Goal: Information Seeking & Learning: Learn about a topic

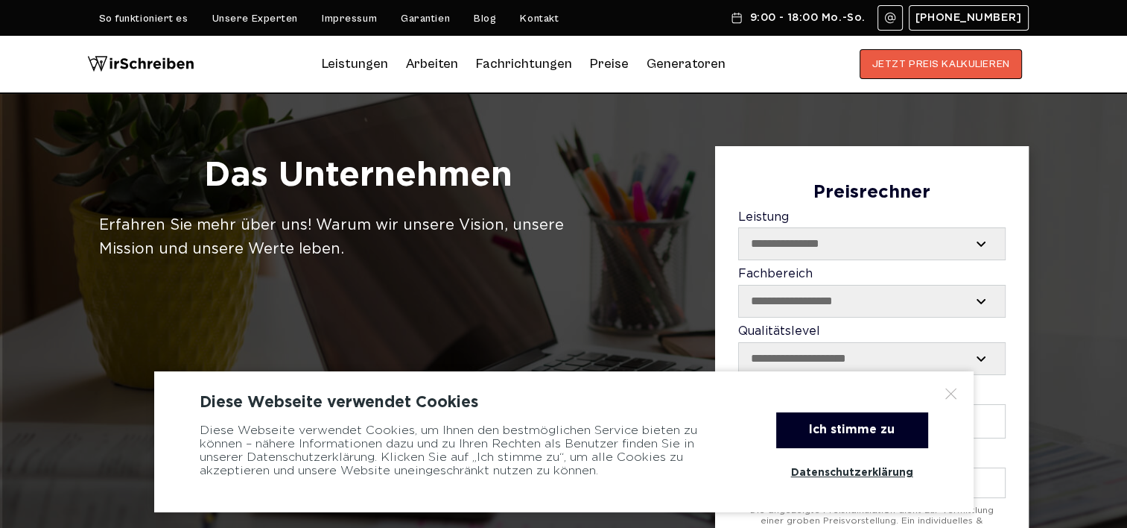
click at [957, 63] on button "JETZT PREIS KALKULIEREN" at bounding box center [941, 64] width 163 height 30
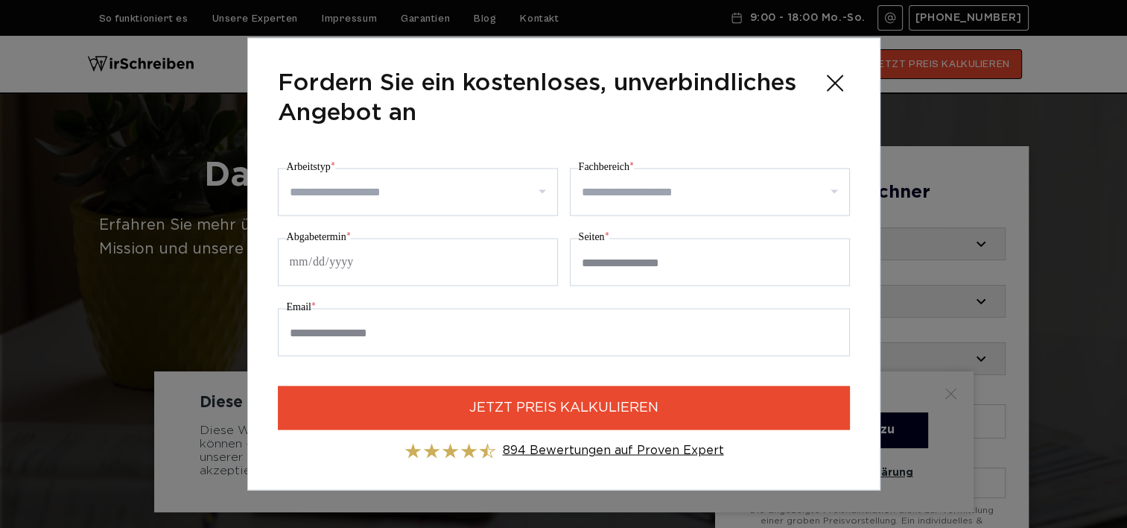
click at [560, 453] on link "894 Bewertungen auf Proven Expert" at bounding box center [613, 450] width 221 height 11
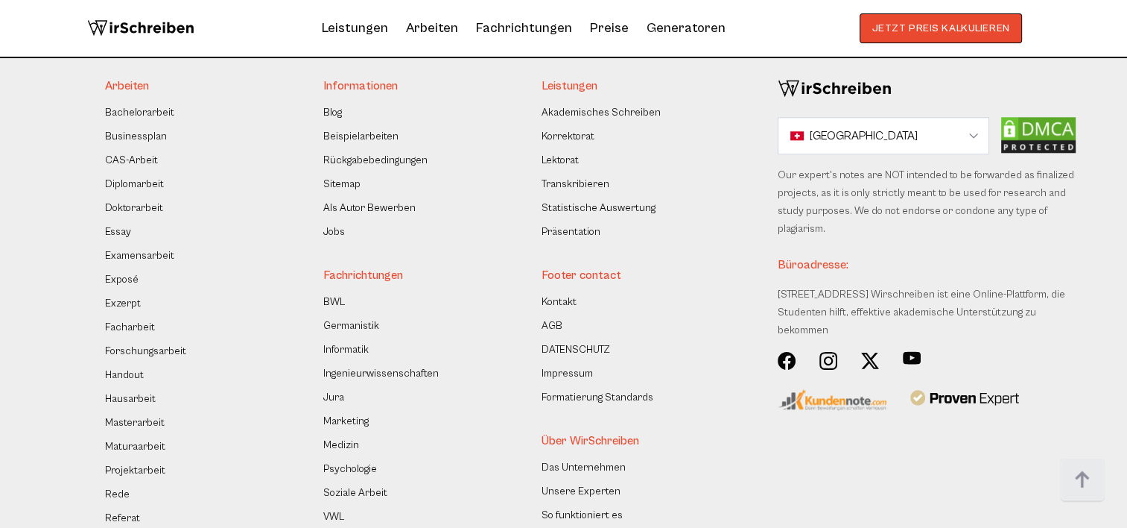
scroll to position [12742, 0]
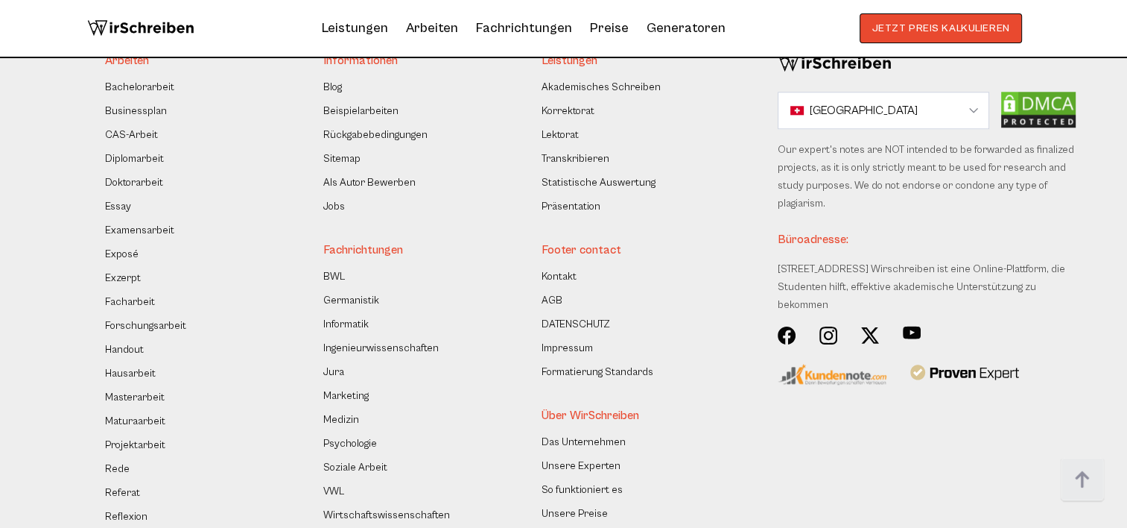
click at [575, 433] on link "Das Unternehmen" at bounding box center [584, 442] width 84 height 18
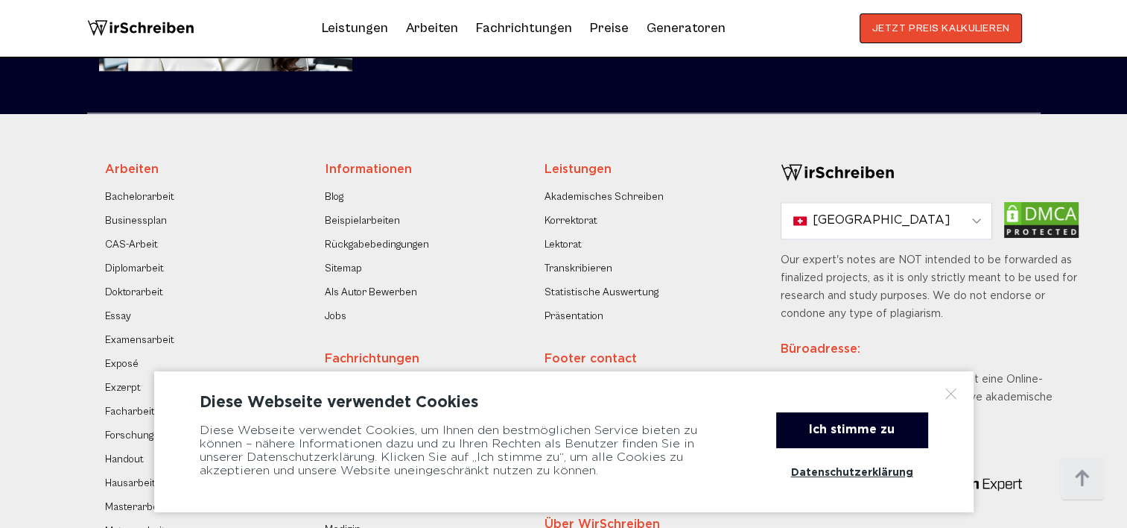
scroll to position [2533, 0]
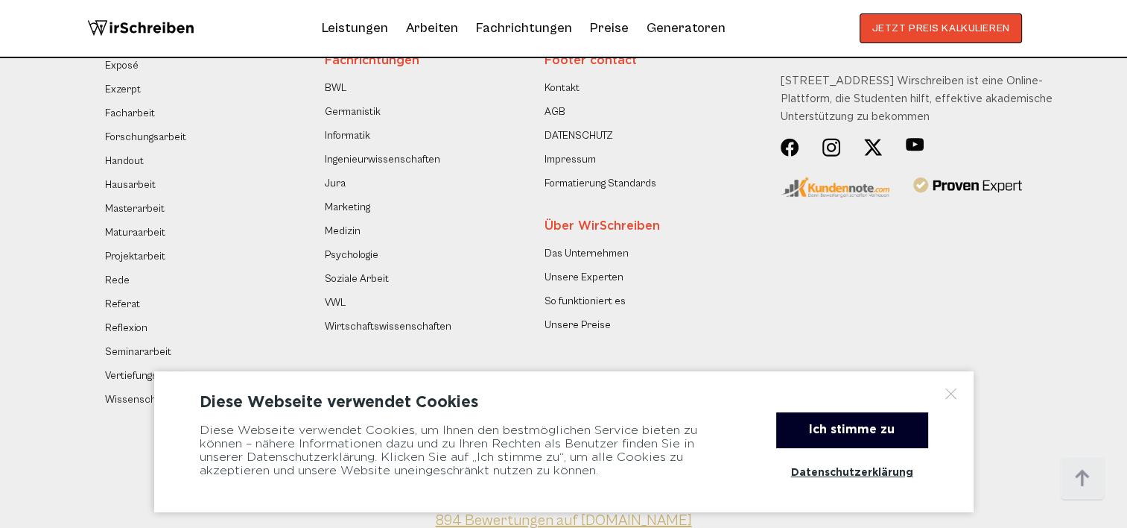
click at [570, 327] on link "Unsere Preise" at bounding box center [578, 325] width 66 height 18
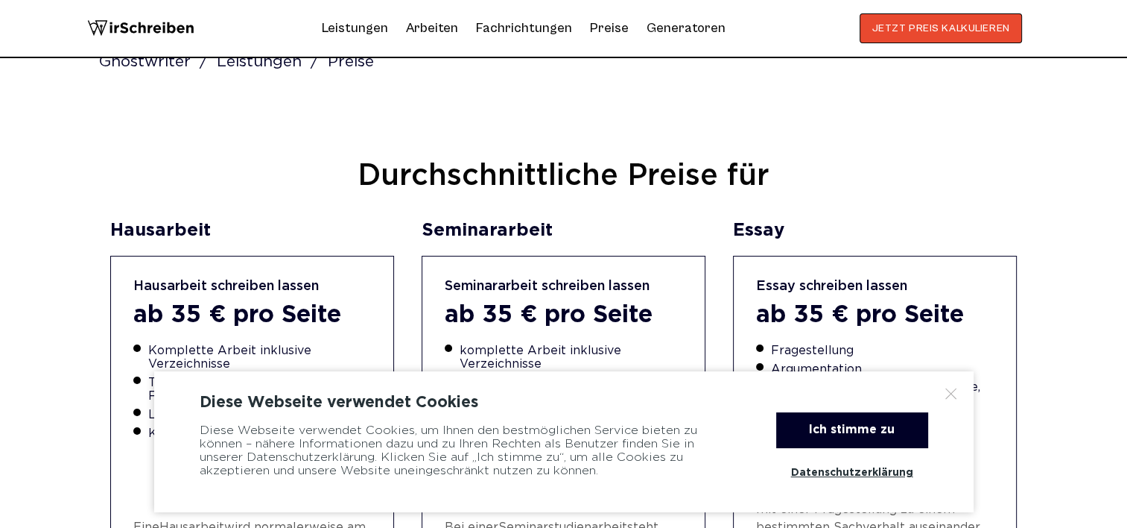
scroll to position [522, 0]
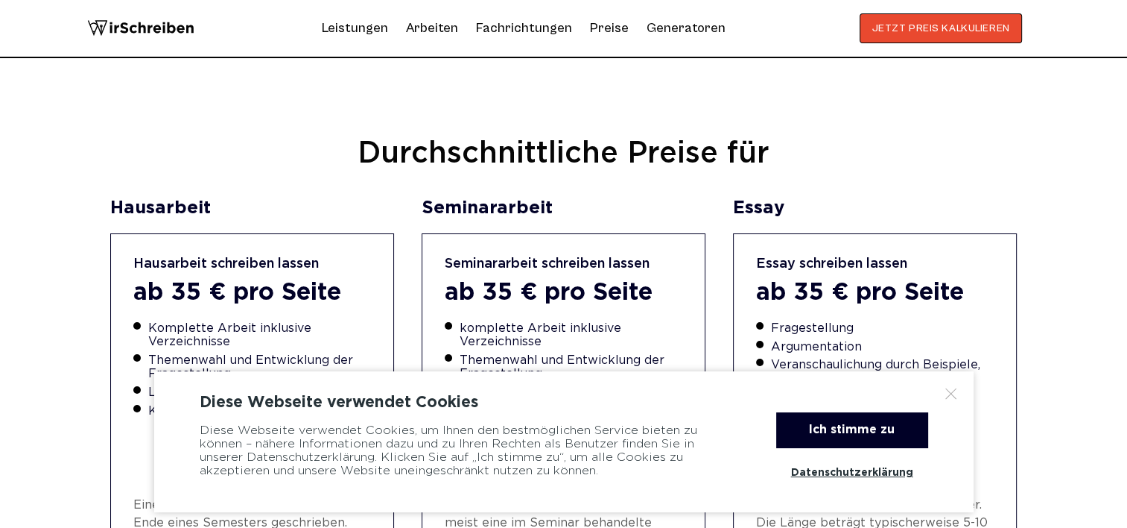
click at [946, 396] on div at bounding box center [951, 393] width 15 height 15
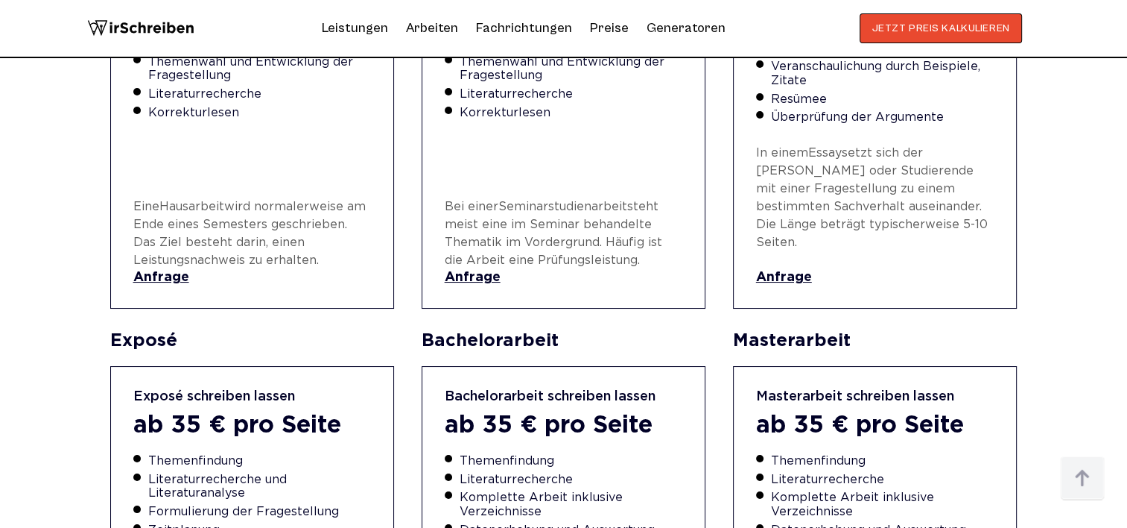
scroll to position [671, 0]
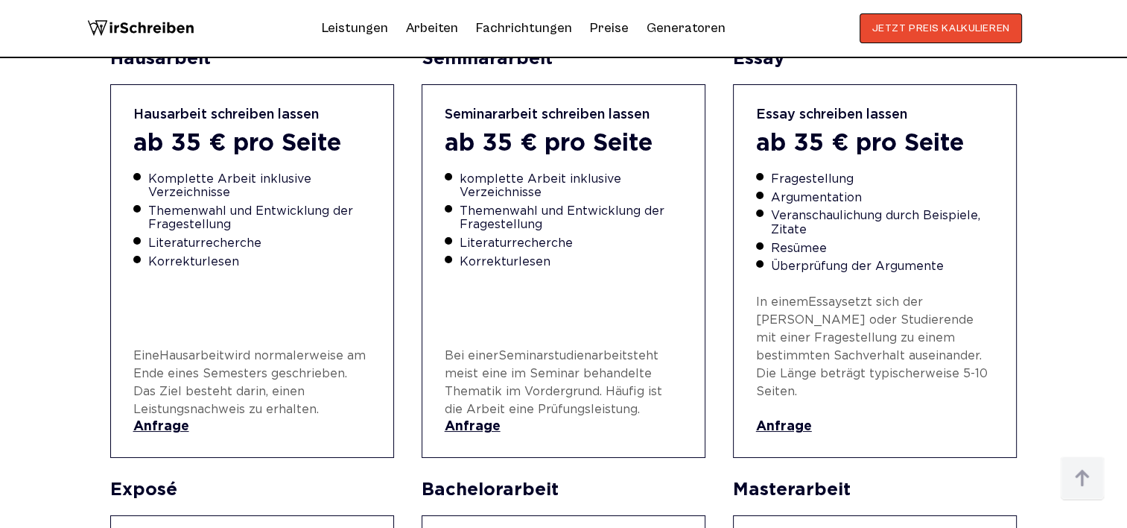
click at [465, 419] on link "Anfrage" at bounding box center [564, 427] width 238 height 16
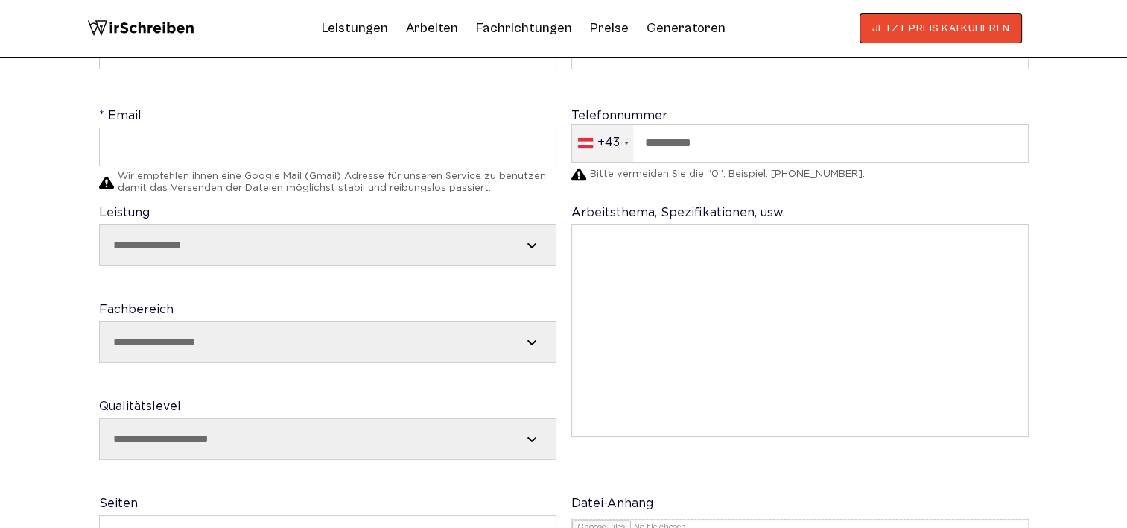
scroll to position [224, 0]
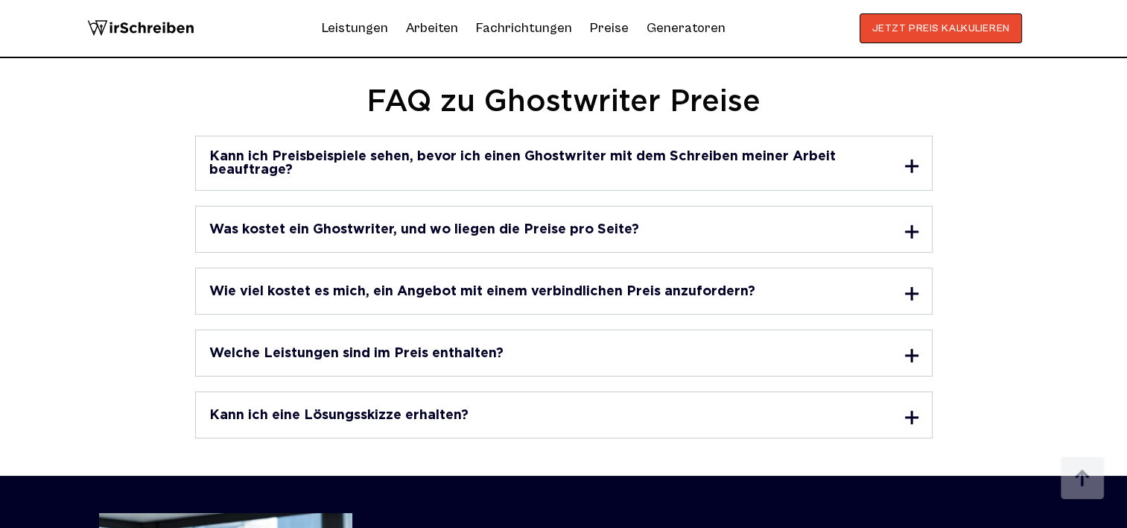
scroll to position [4694, 0]
click at [423, 223] on h3 "Was kostet ein Ghostwriter, und wo liegen die Preise pro Seite?" at bounding box center [424, 229] width 430 height 13
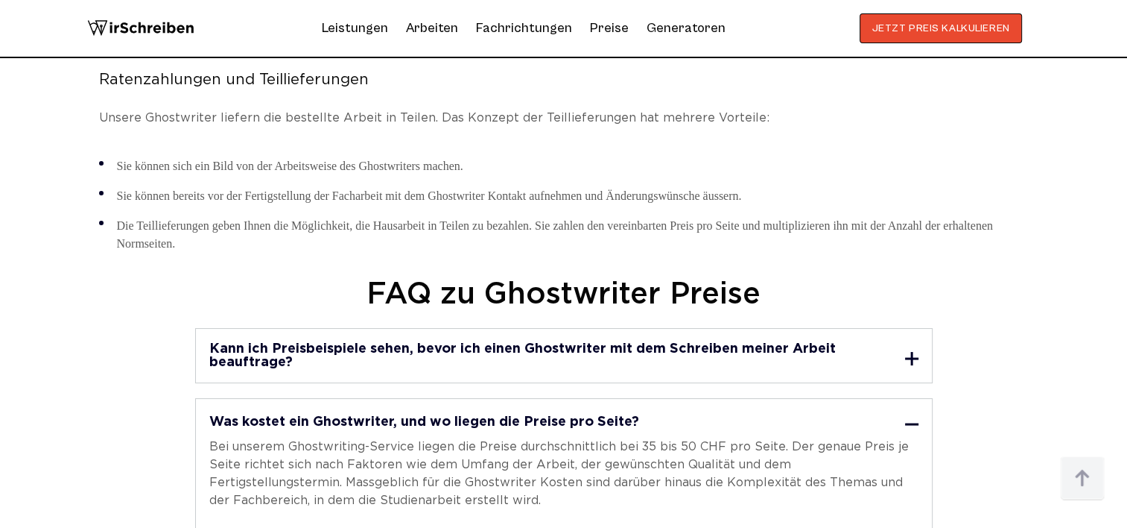
scroll to position [4322, 0]
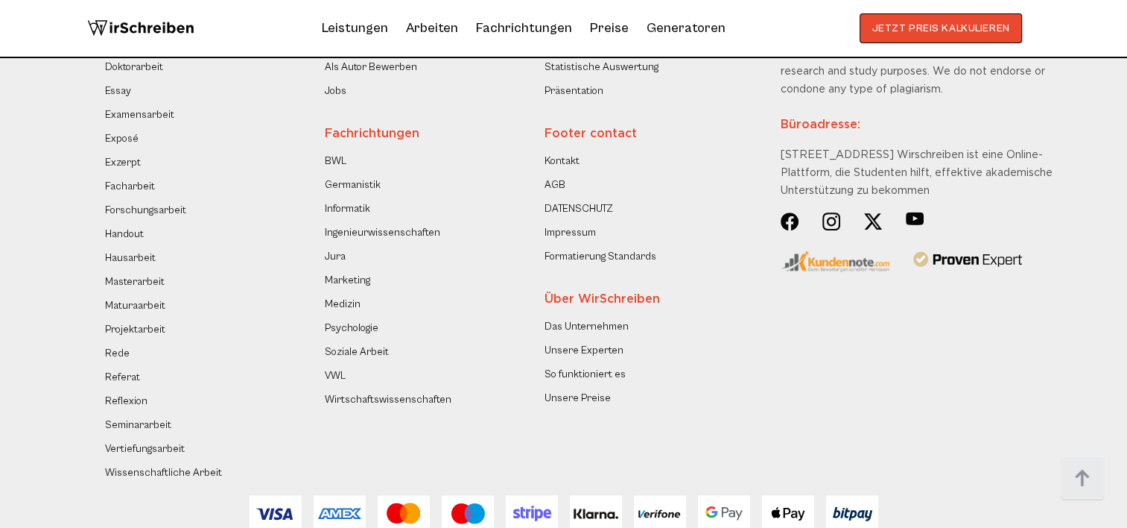
scroll to position [2310, 0]
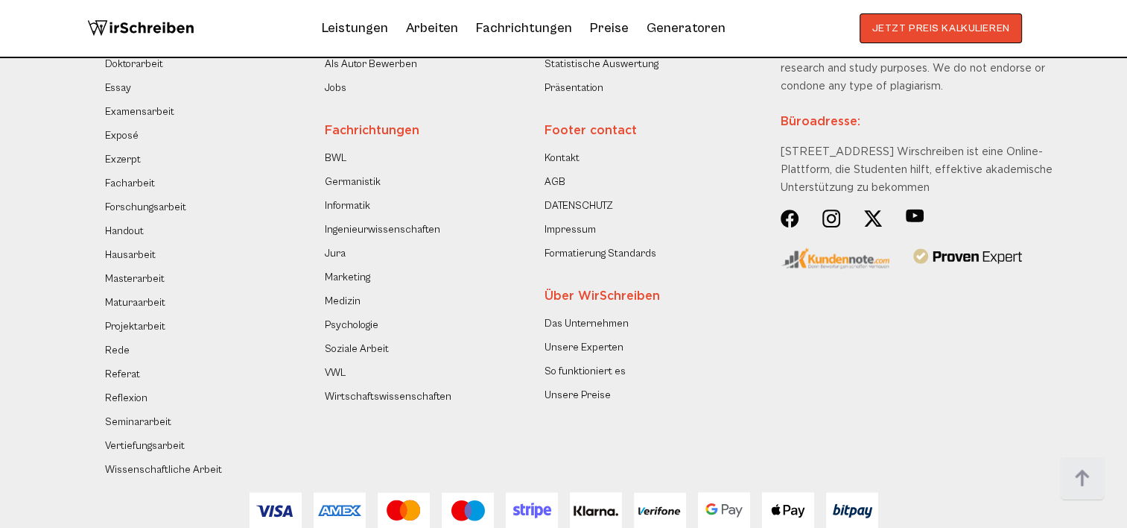
click at [146, 425] on link "Seminararbeit" at bounding box center [138, 422] width 66 height 18
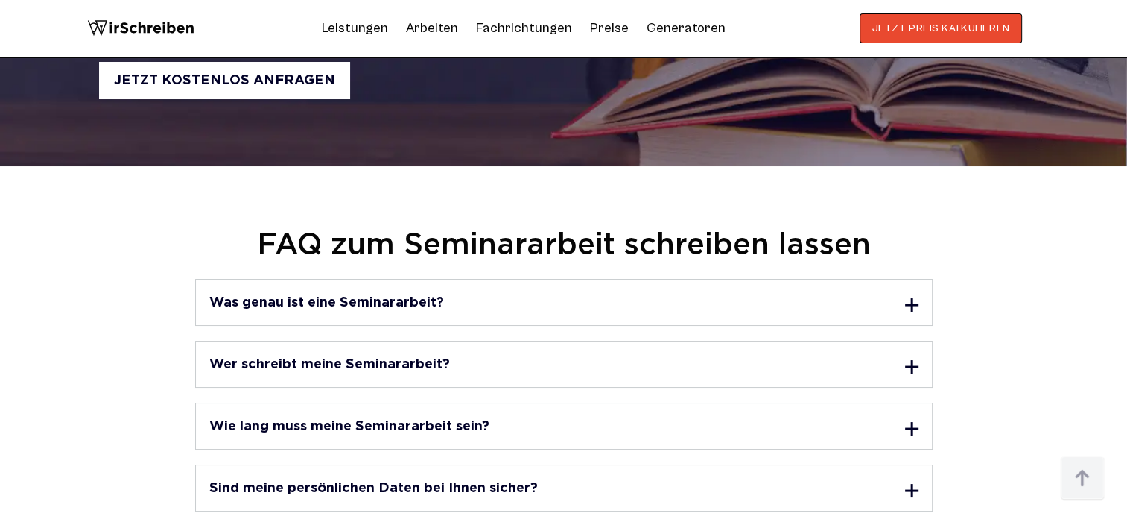
scroll to position [4694, 0]
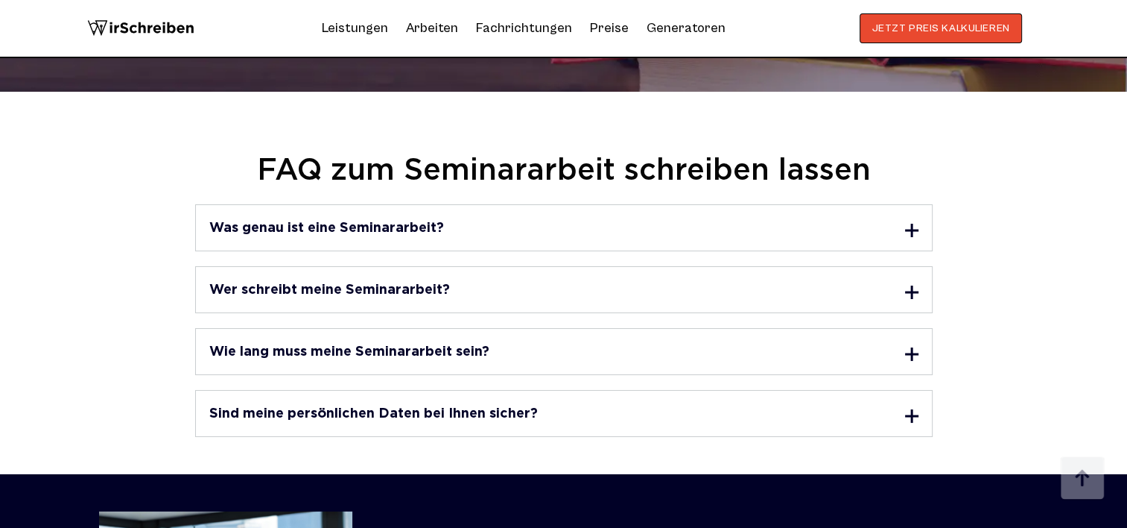
click at [501, 218] on div "Was genau ist eine Seminararbeit?" at bounding box center [563, 227] width 709 height 19
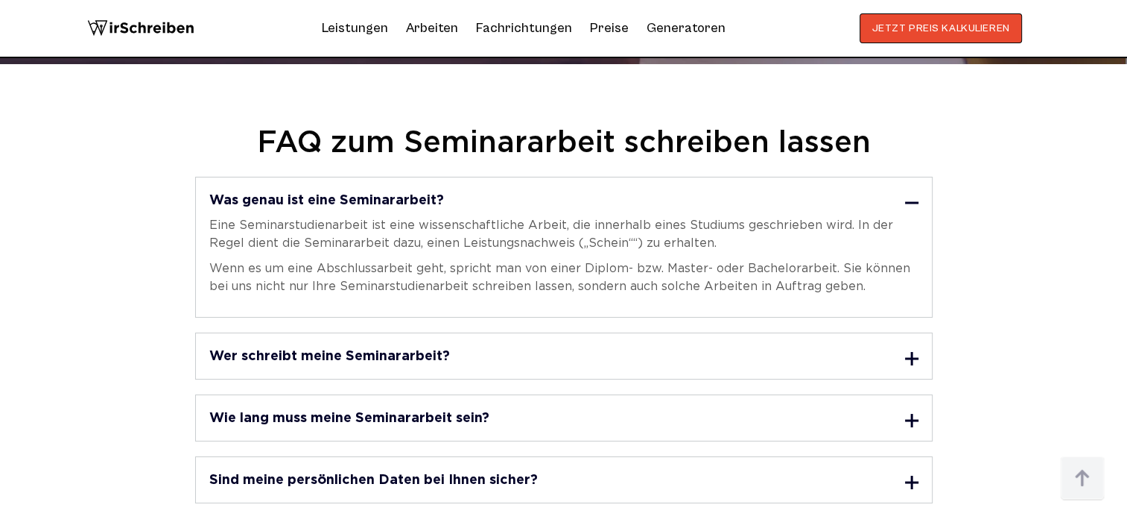
click at [508, 346] on div "Wer schreibt meine Seminararbeit? Wenn Sie bei uns eine Seminarstudienarbeit sc…" at bounding box center [564, 355] width 738 height 47
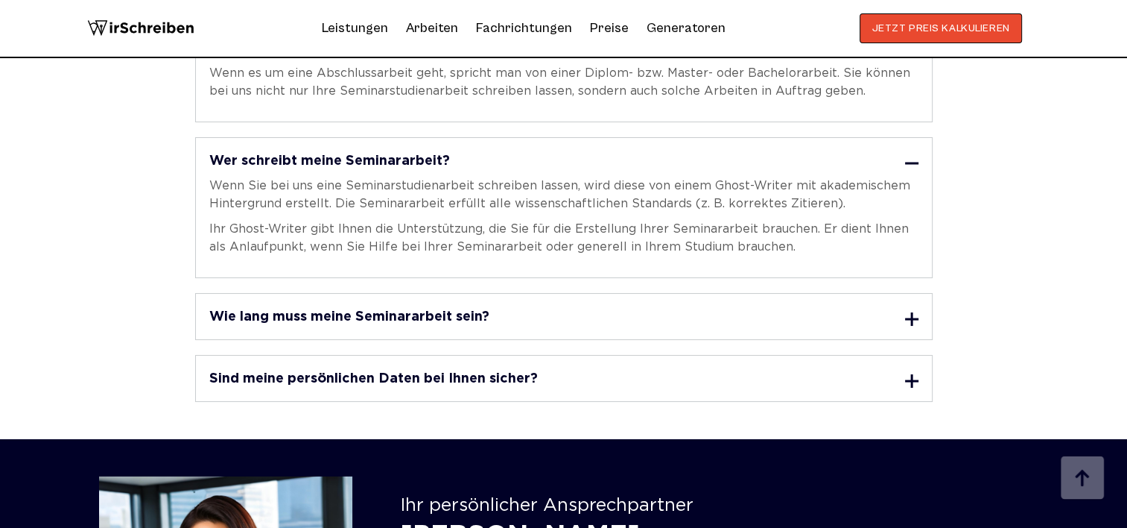
scroll to position [4918, 0]
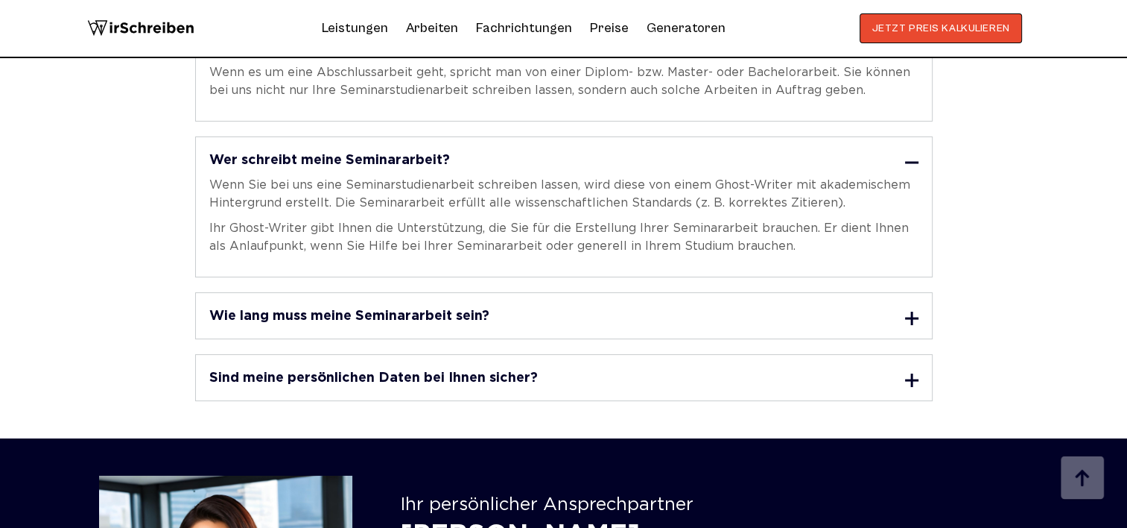
click at [551, 306] on div "Wie lang muss meine Seminararbeit sein?" at bounding box center [563, 315] width 709 height 19
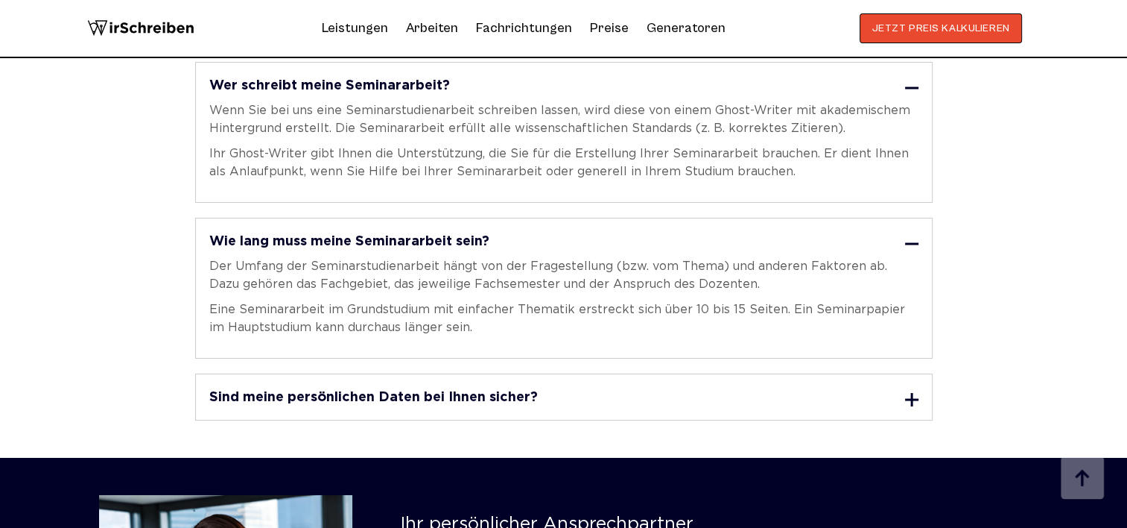
scroll to position [5067, 0]
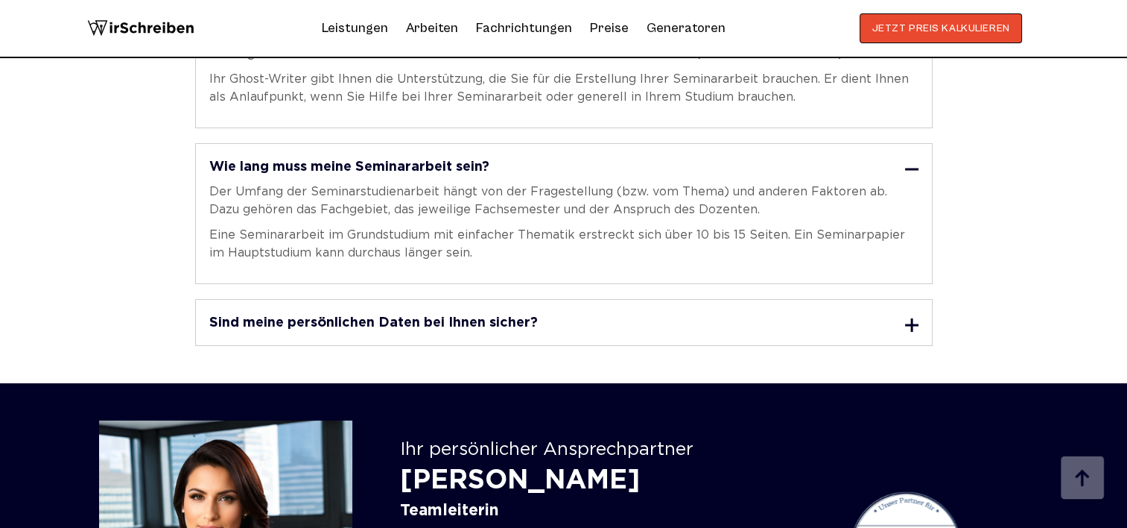
click at [548, 313] on div "Sind meine persönlichen Daten bei Ihnen sicher?" at bounding box center [563, 322] width 709 height 19
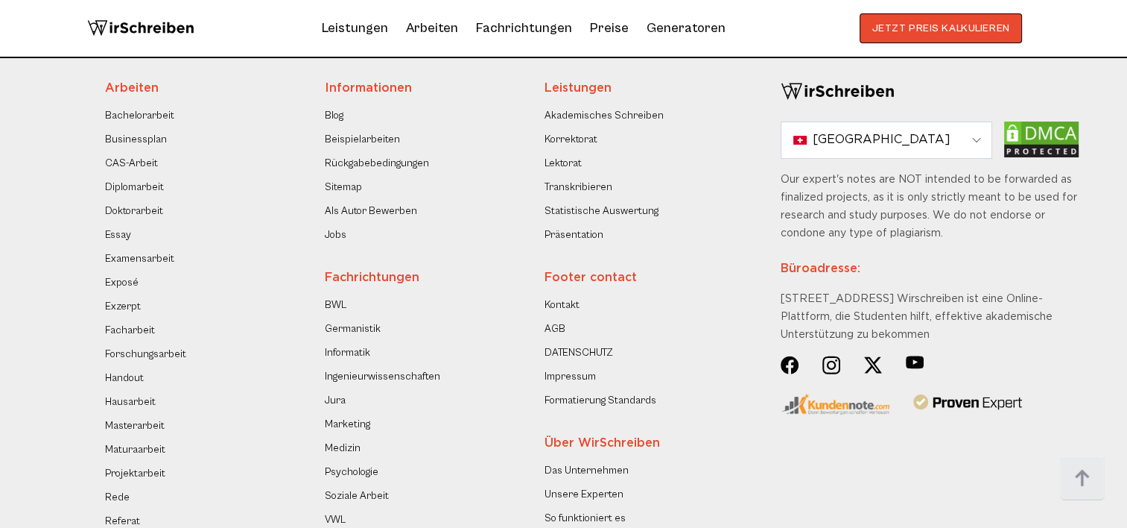
scroll to position [5961, 0]
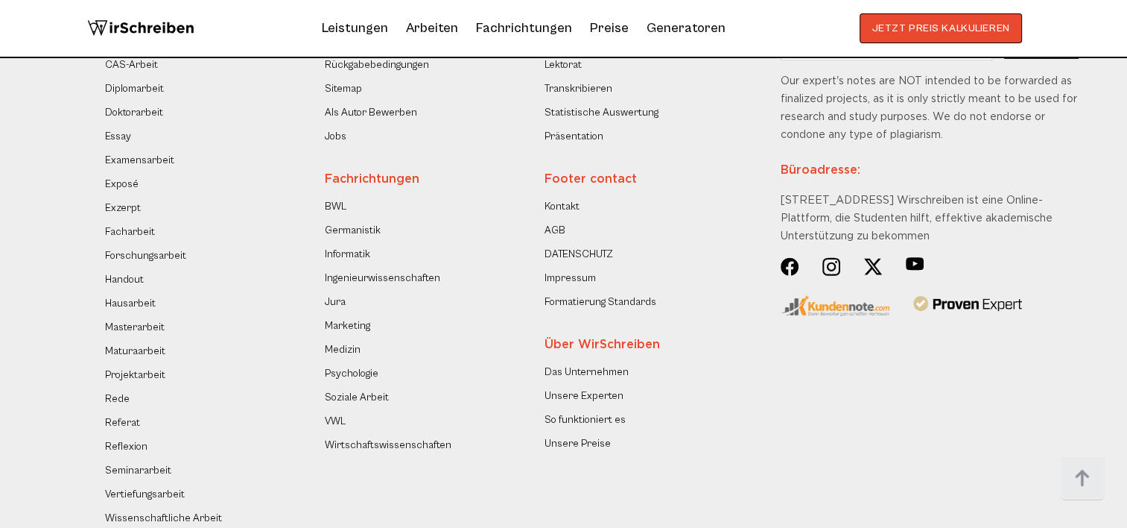
click at [593, 387] on link "Unsere Experten" at bounding box center [584, 396] width 79 height 18
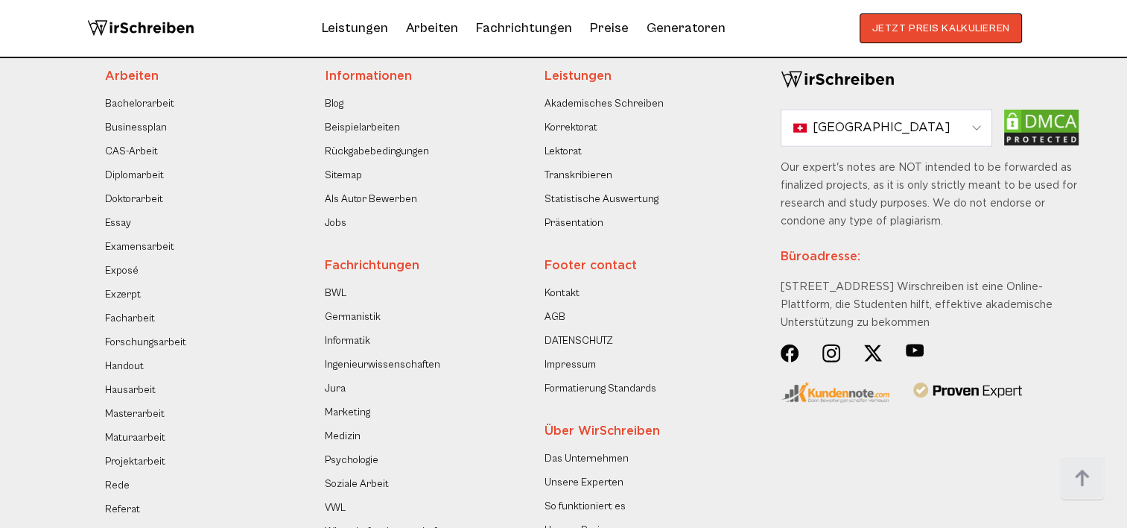
scroll to position [3428, 0]
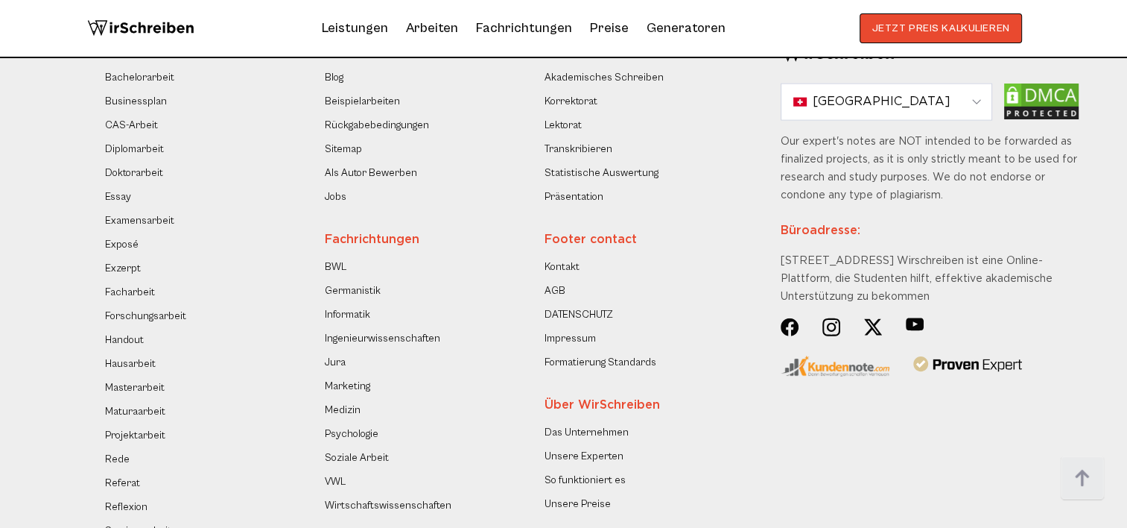
click at [875, 331] on img at bounding box center [873, 326] width 18 height 19
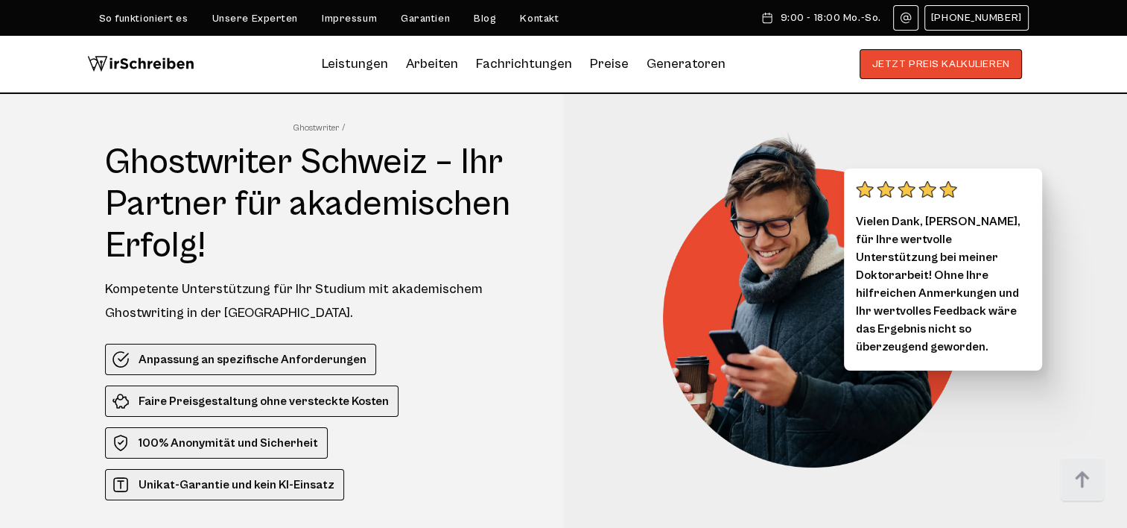
click at [478, 20] on link "Blog" at bounding box center [485, 19] width 22 height 12
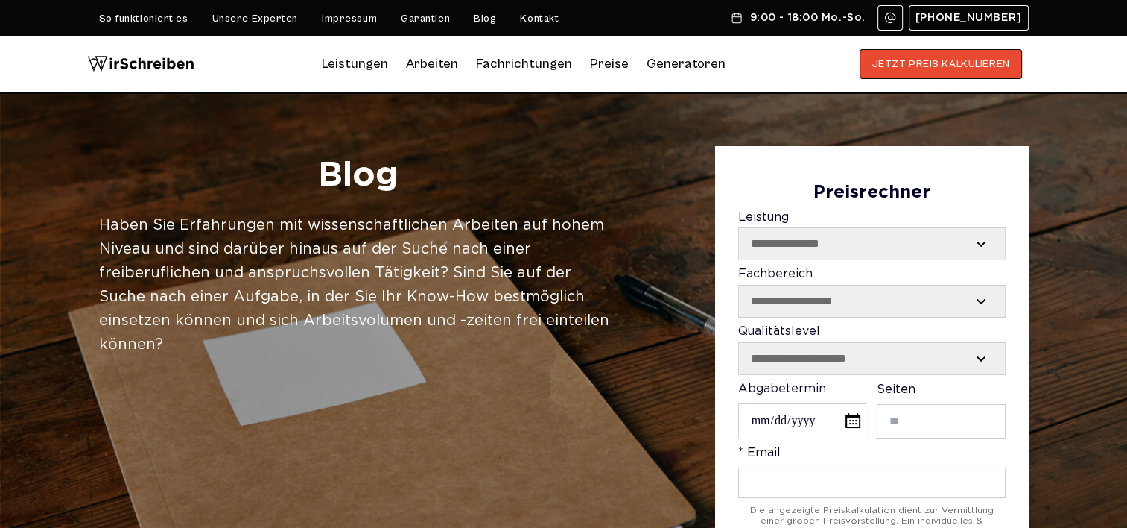
click at [534, 21] on link "Kontakt" at bounding box center [539, 19] width 39 height 12
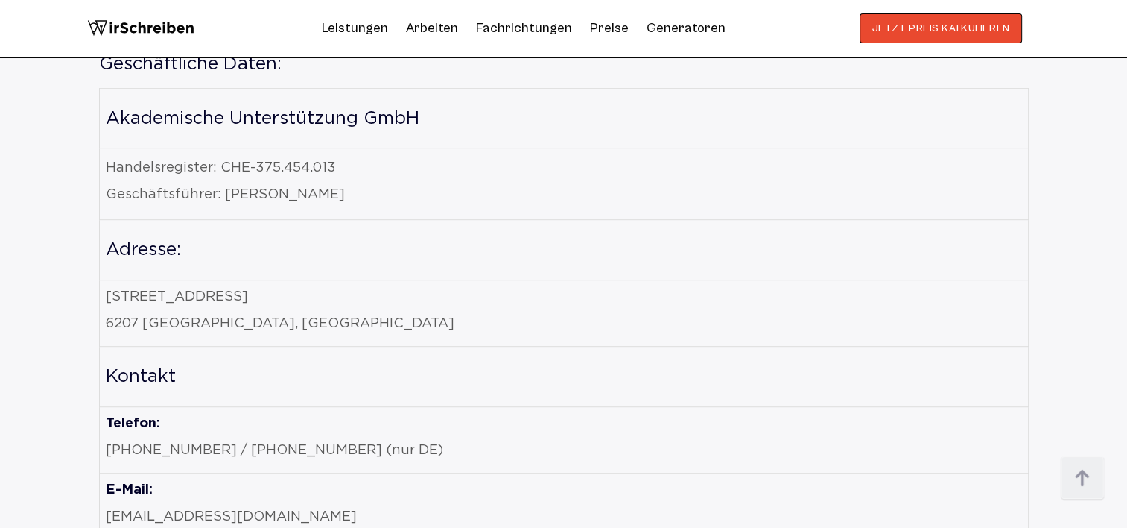
scroll to position [894, 0]
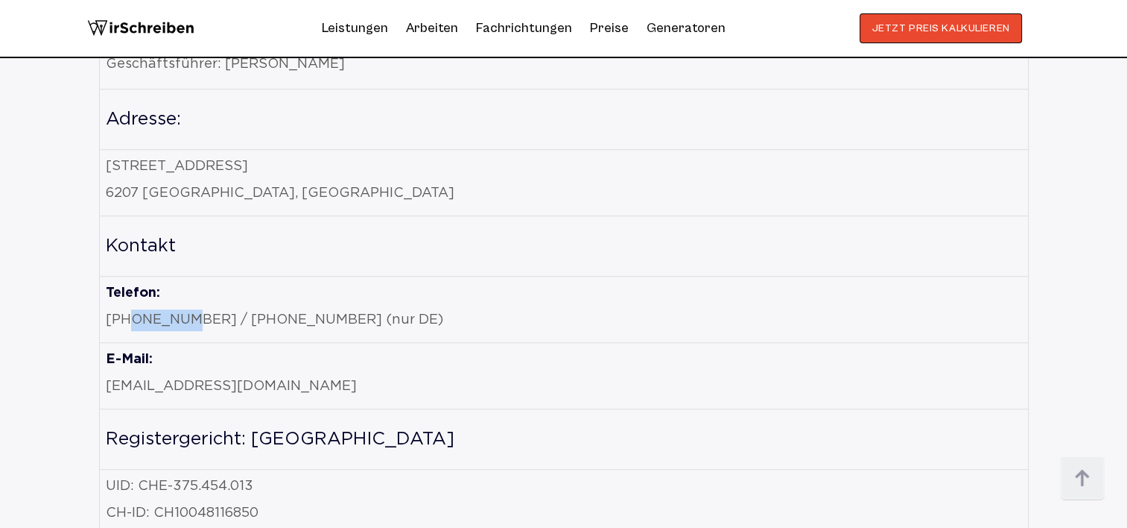
drag, startPoint x: 128, startPoint y: 323, endPoint x: 185, endPoint y: 322, distance: 56.6
click at [185, 322] on p "[PHONE_NUMBER] / [PHONE_NUMBER] (nur DE)" at bounding box center [564, 320] width 917 height 22
click at [190, 322] on p "[PHONE_NUMBER] / [PHONE_NUMBER] (nur DE)" at bounding box center [564, 320] width 917 height 22
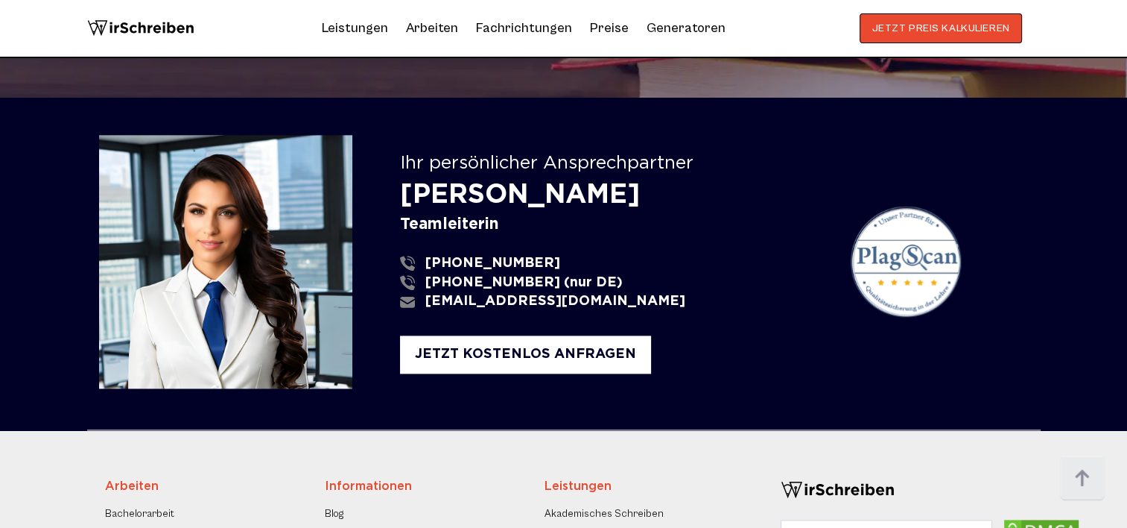
scroll to position [1788, 0]
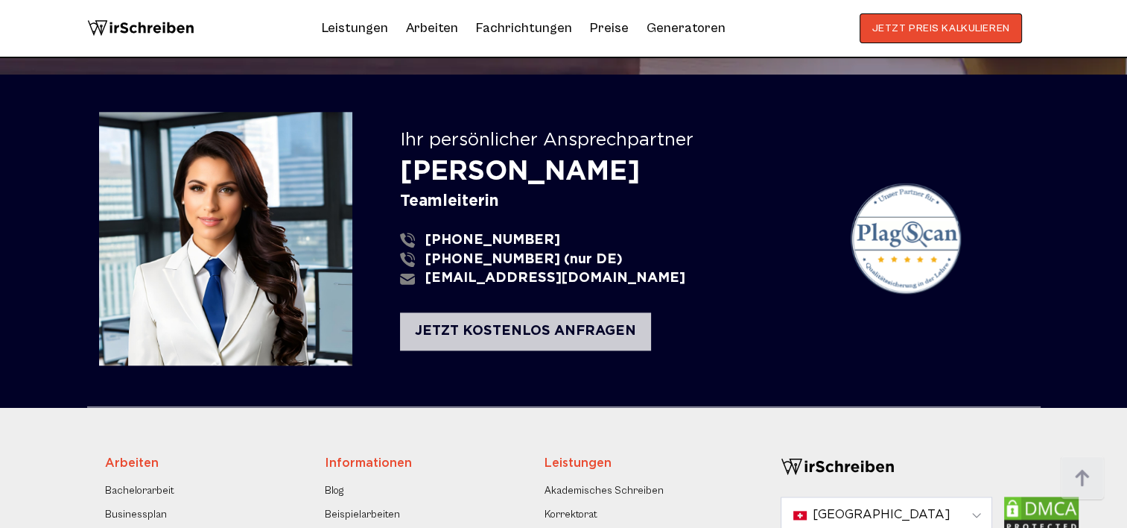
click at [457, 346] on div "JETZT KOSTENLOS ANFRAGEN" at bounding box center [525, 331] width 251 height 38
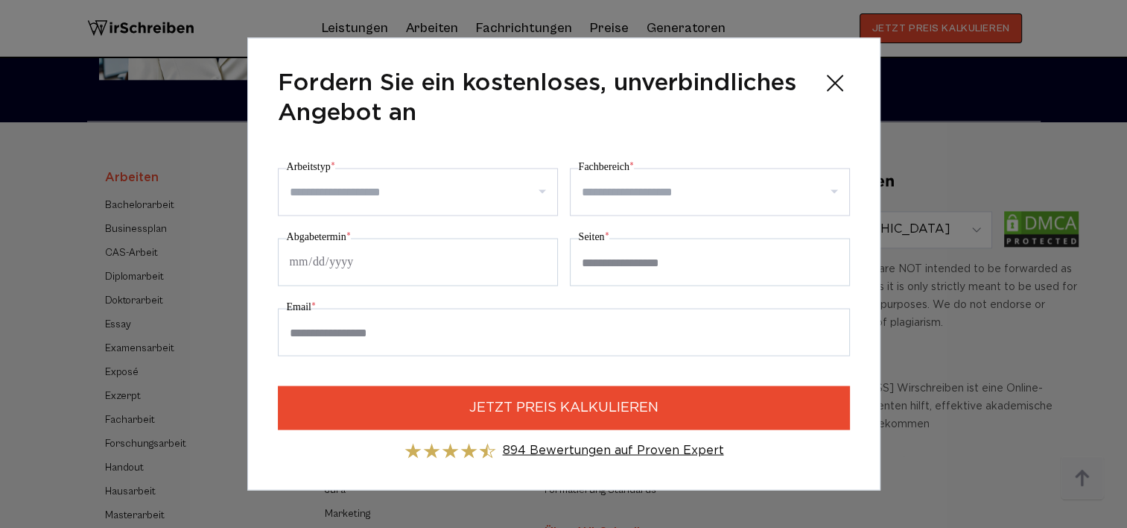
scroll to position [2086, 0]
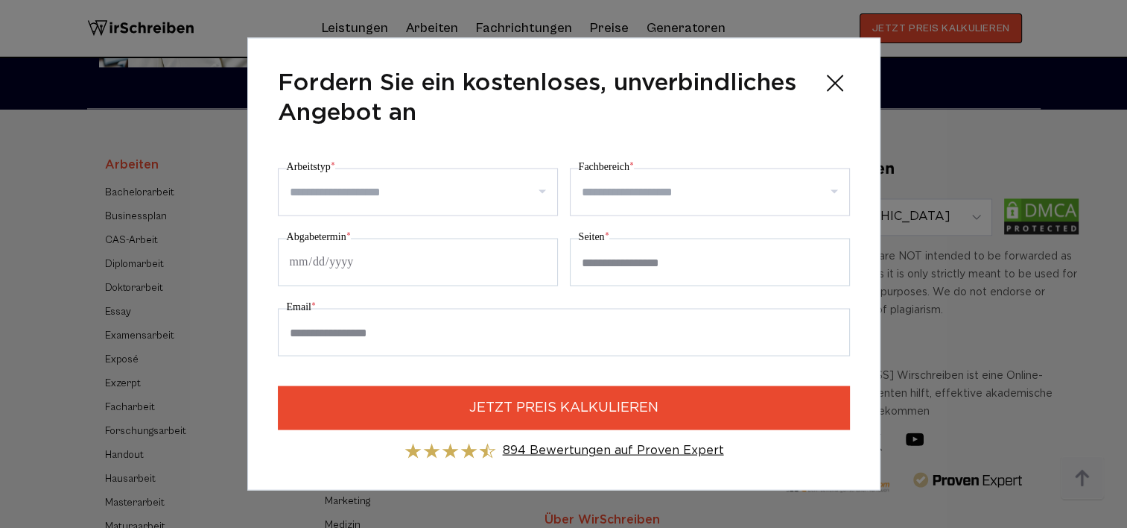
click at [835, 81] on icon at bounding box center [835, 83] width 15 height 15
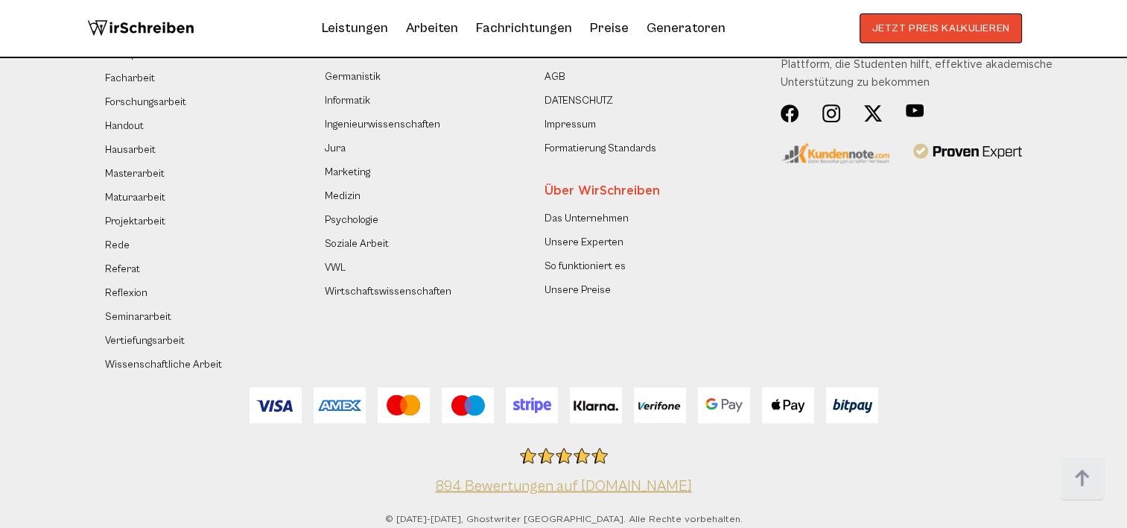
scroll to position [2432, 0]
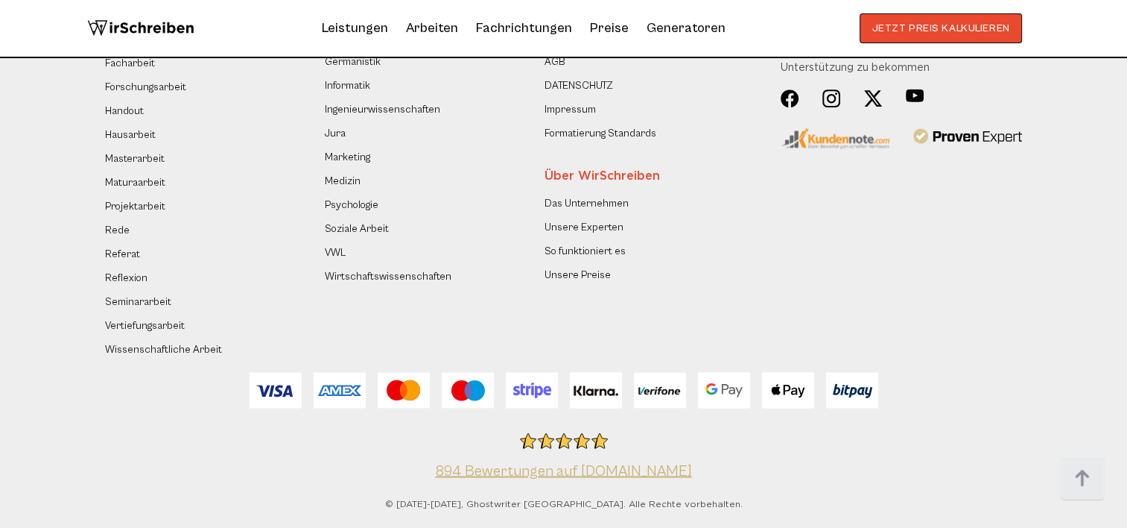
click at [495, 469] on link "894 Bewertungen auf [DOMAIN_NAME]" at bounding box center [564, 470] width 256 height 17
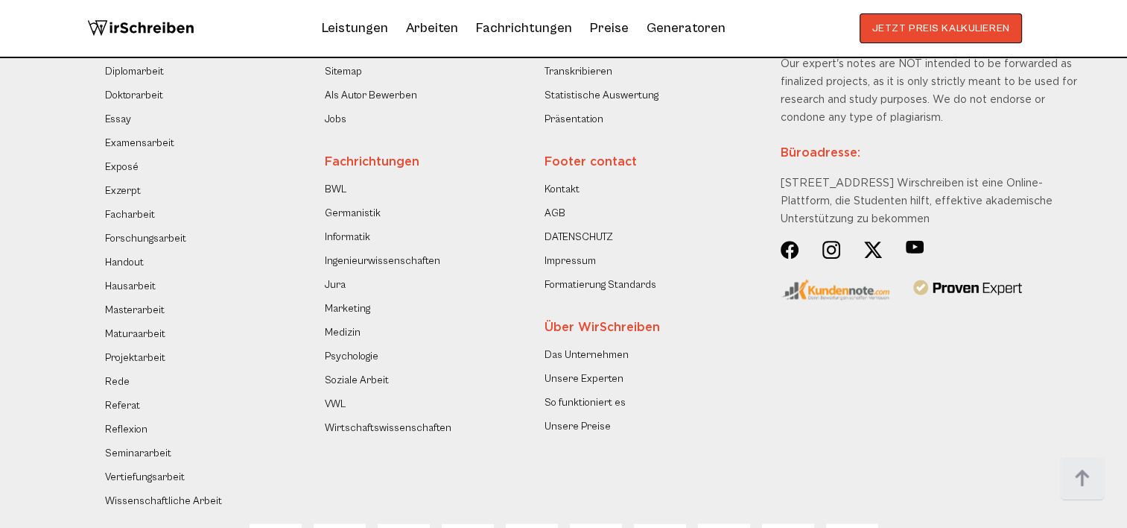
scroll to position [2283, 0]
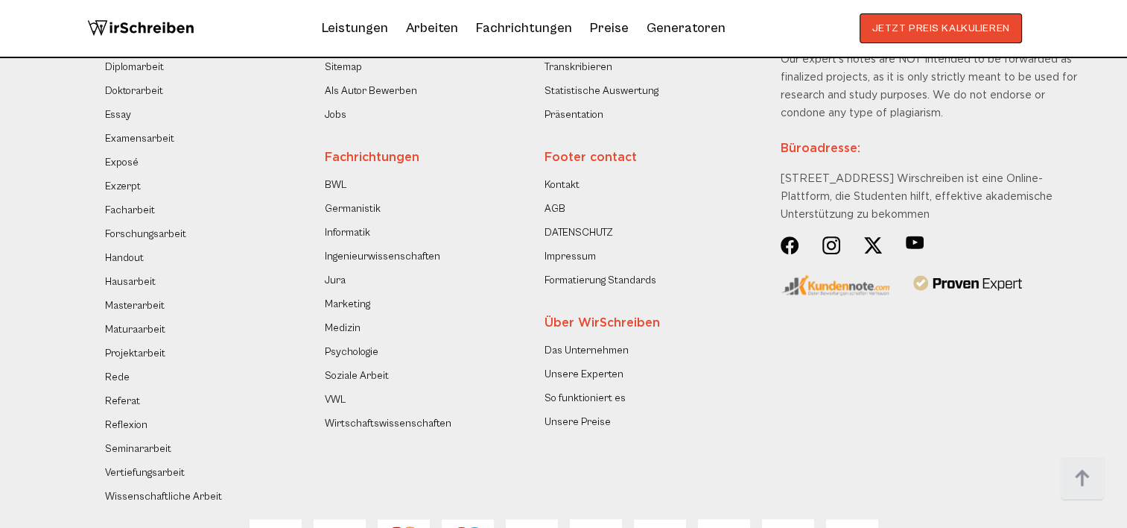
click at [571, 188] on link "Kontakt" at bounding box center [562, 185] width 35 height 18
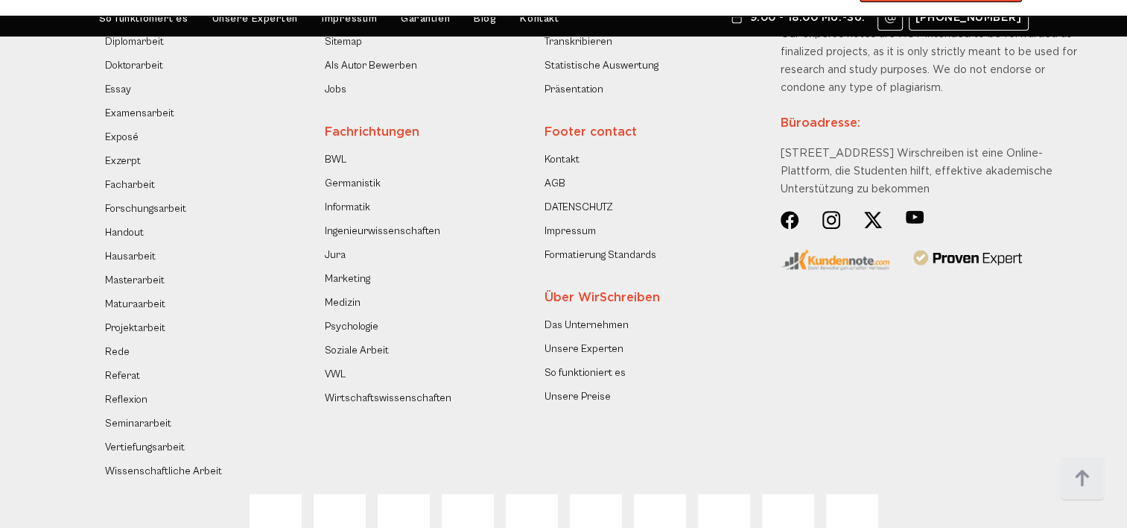
scroll to position [2310, 0]
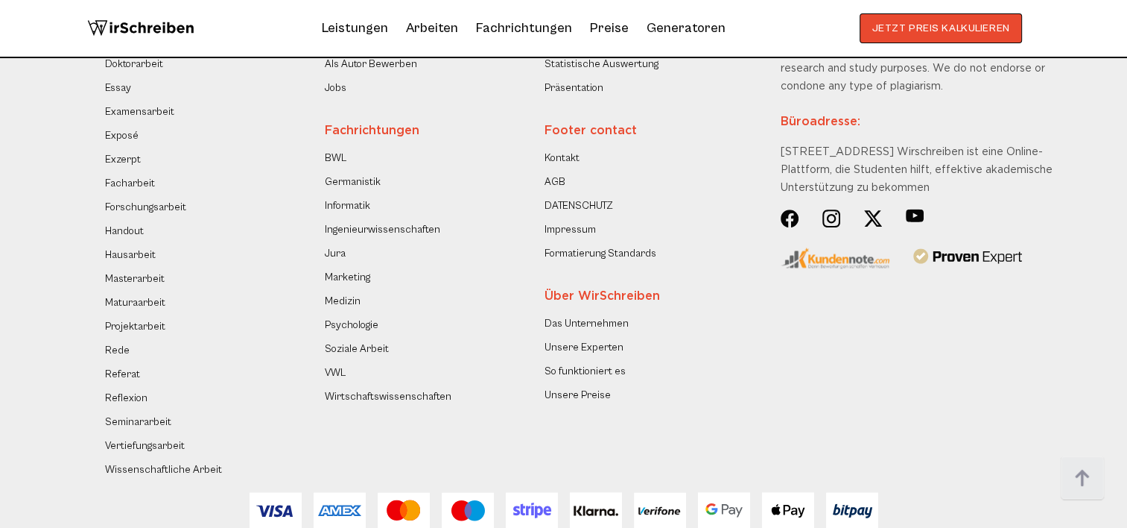
click at [567, 351] on link "Unsere Experten" at bounding box center [584, 347] width 79 height 18
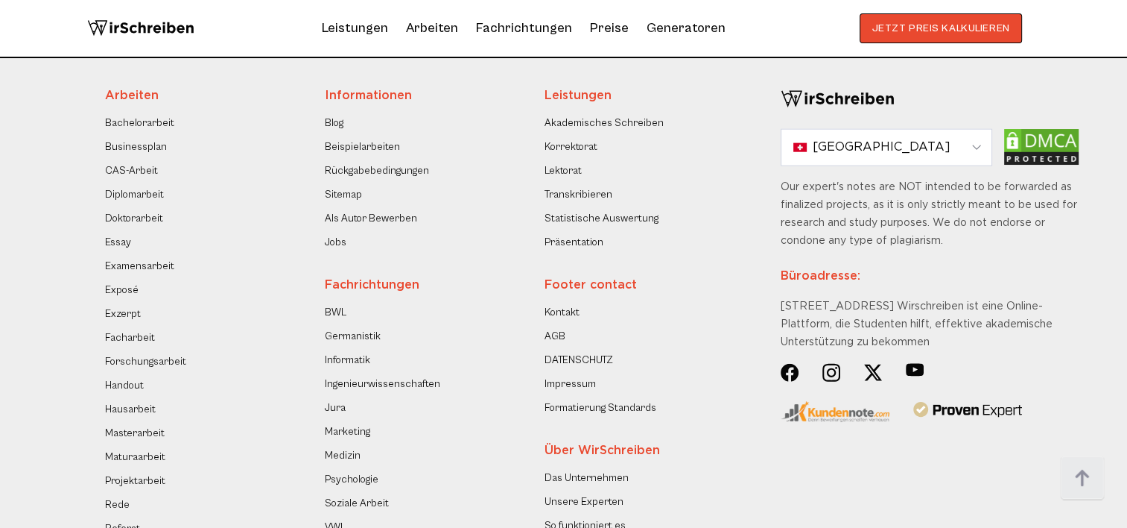
scroll to position [3428, 0]
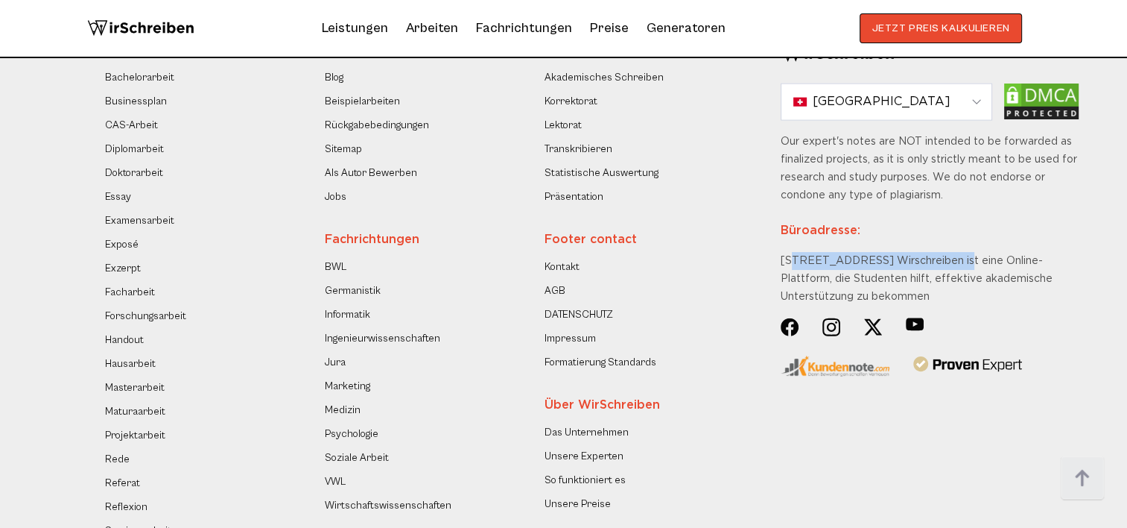
drag, startPoint x: 784, startPoint y: 262, endPoint x: 946, endPoint y: 262, distance: 161.7
click at [946, 262] on div "Our expert's notes are NOT intended to be forwarded as finalized projects, as i…" at bounding box center [930, 225] width 298 height 185
drag, startPoint x: 946, startPoint y: 262, endPoint x: 906, endPoint y: 253, distance: 40.7
drag, startPoint x: 906, startPoint y: 253, endPoint x: 820, endPoint y: 265, distance: 86.6
click at [820, 265] on div "Our expert's notes are NOT intended to be forwarded as finalized projects, as i…" at bounding box center [930, 225] width 298 height 185
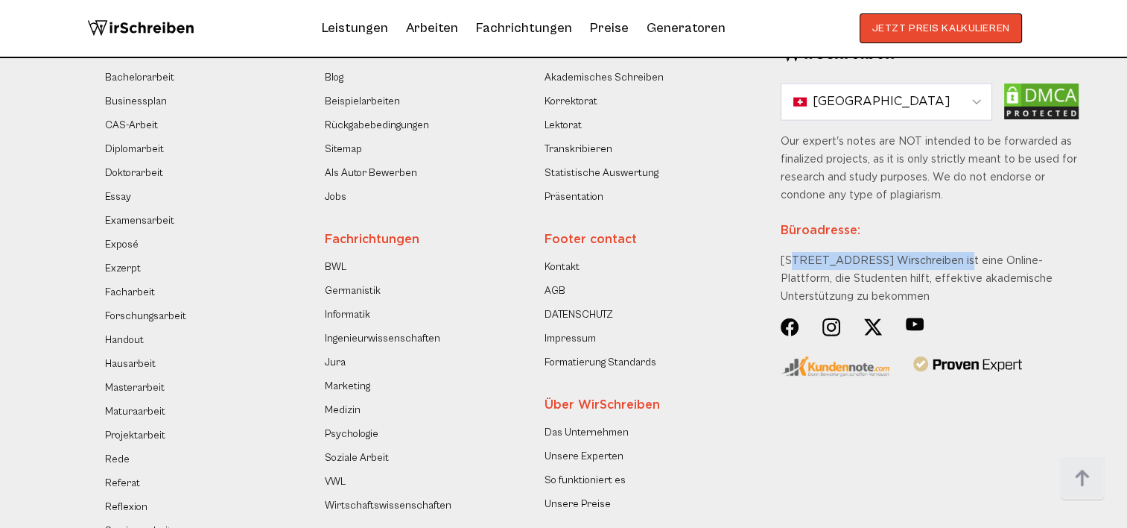
drag, startPoint x: 820, startPoint y: 265, endPoint x: 946, endPoint y: 266, distance: 125.9
click at [946, 266] on div "Arbeiten Bachelorarbeit Businessplan CAS-Arbeit Diplomarbeit Doktorarbeit Essay…" at bounding box center [564, 309] width 918 height 571
copy div "Kantonsstrasse 34 6207 Nottwil"
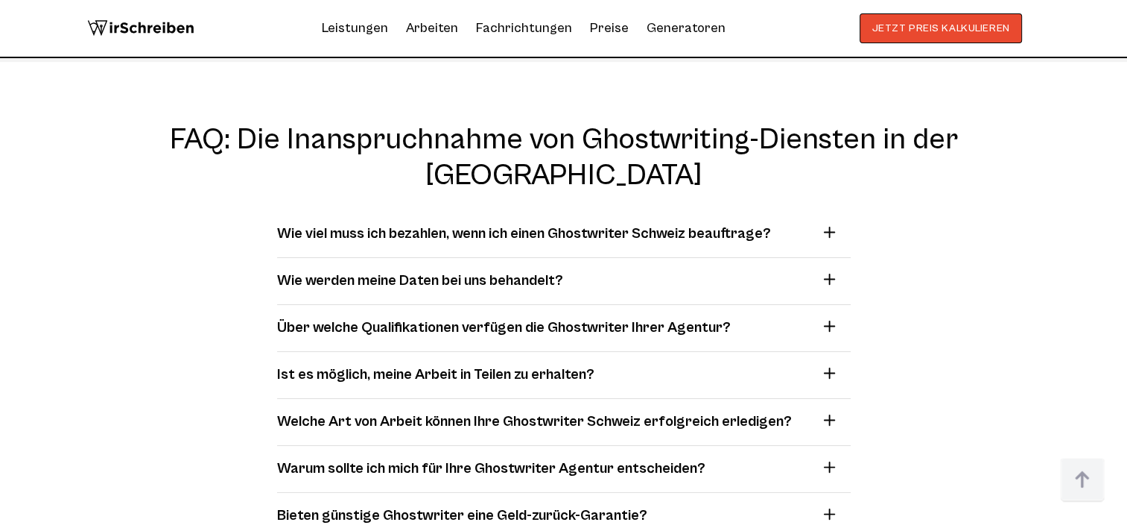
scroll to position [12182, 0]
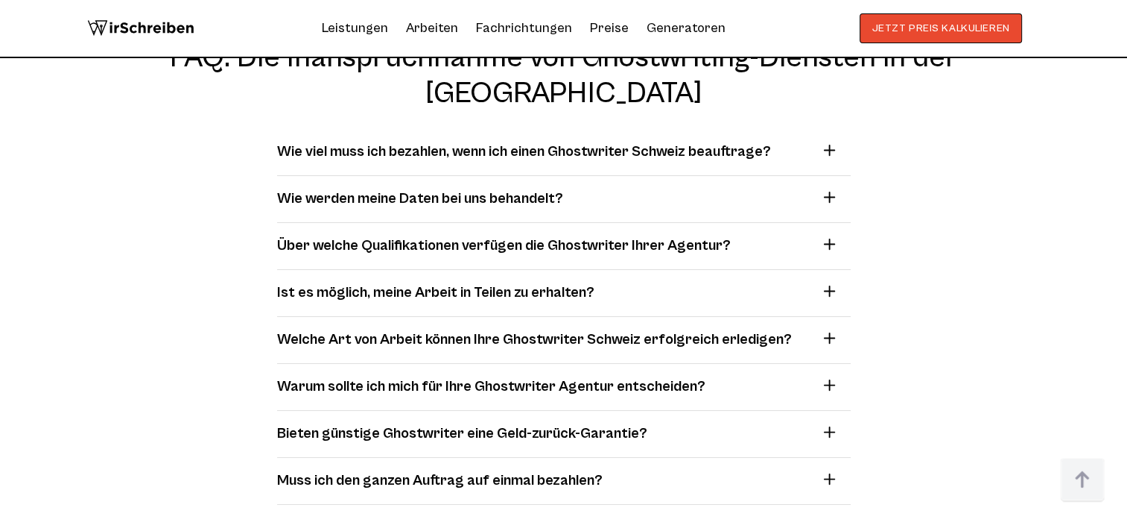
click at [817, 469] on summary "Muss ich den ganzen Auftrag auf einmal bezahlen?" at bounding box center [558, 480] width 562 height 22
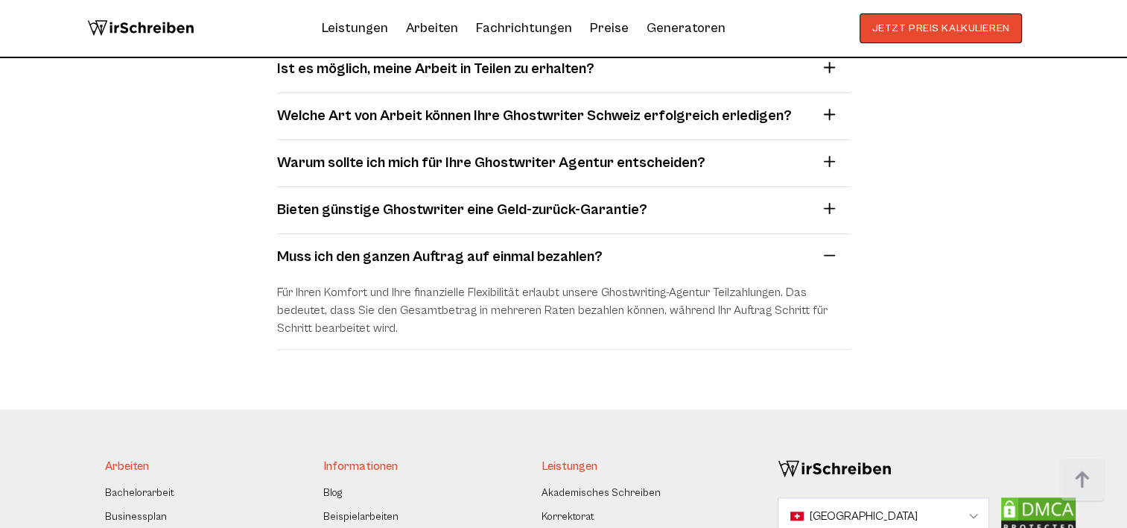
scroll to position [12331, 0]
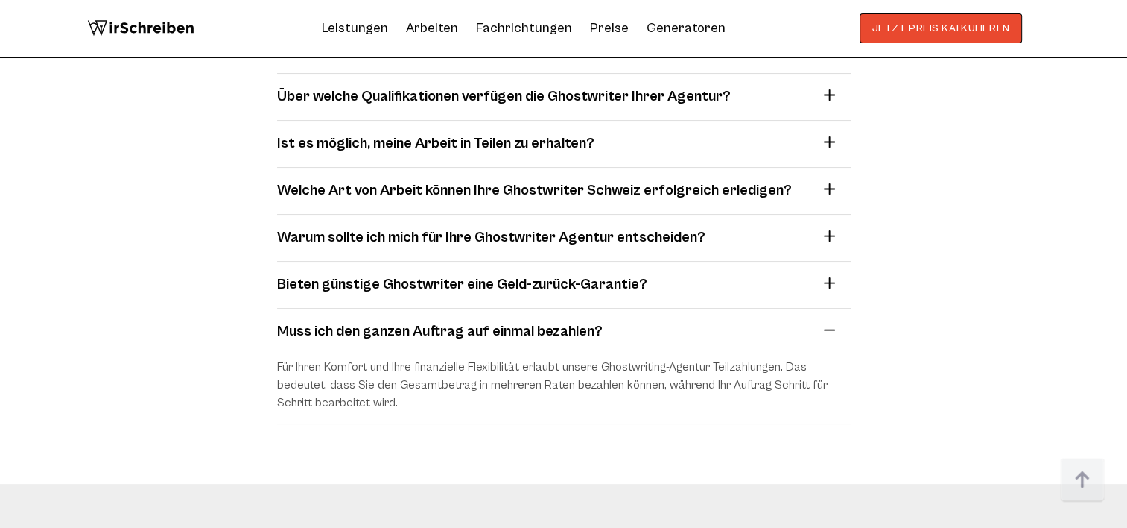
click at [638, 273] on h3 "Bieten günstige Ghostwriter eine Geld-zurück-Garantie?" at bounding box center [462, 284] width 370 height 22
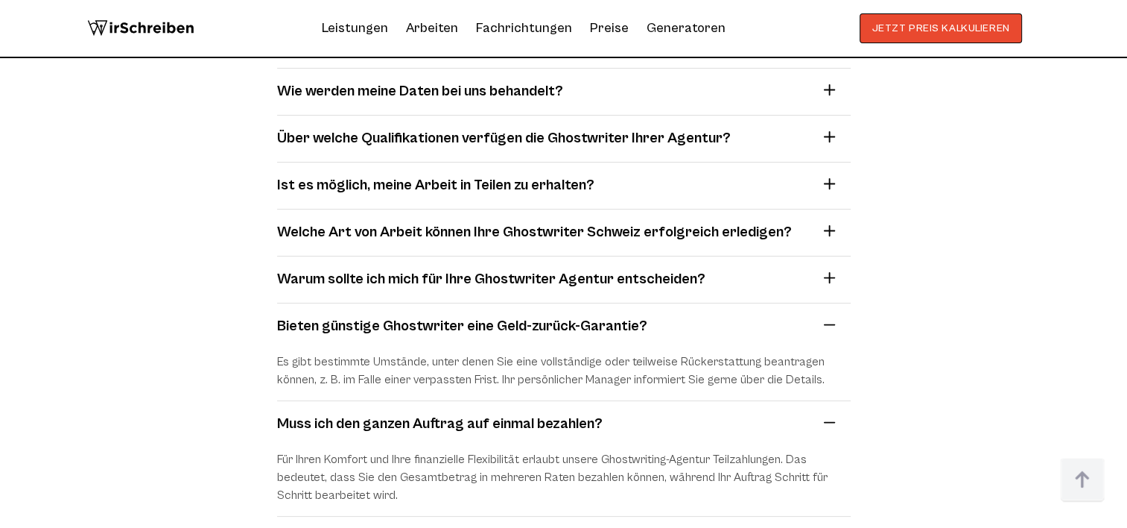
scroll to position [12256, 0]
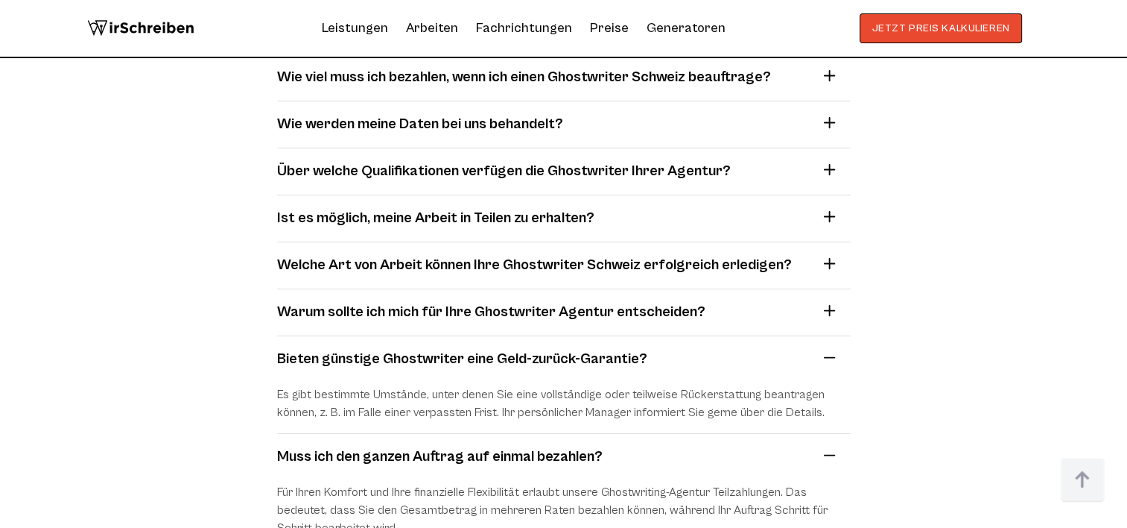
click at [626, 301] on h3 "Warum sollte ich mich für Ihre Ghostwriter Agentur entscheiden?" at bounding box center [491, 312] width 428 height 22
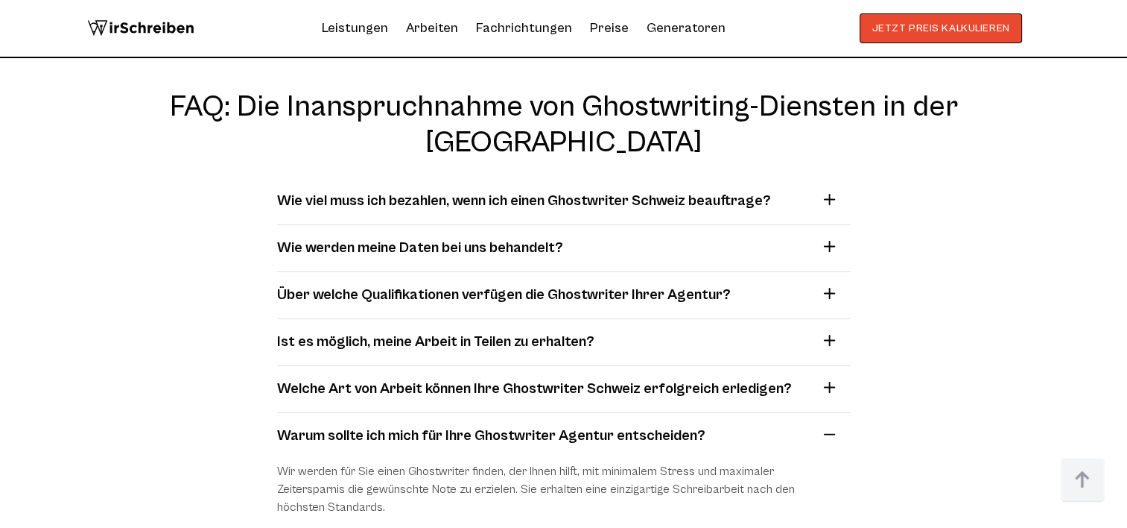
scroll to position [12107, 0]
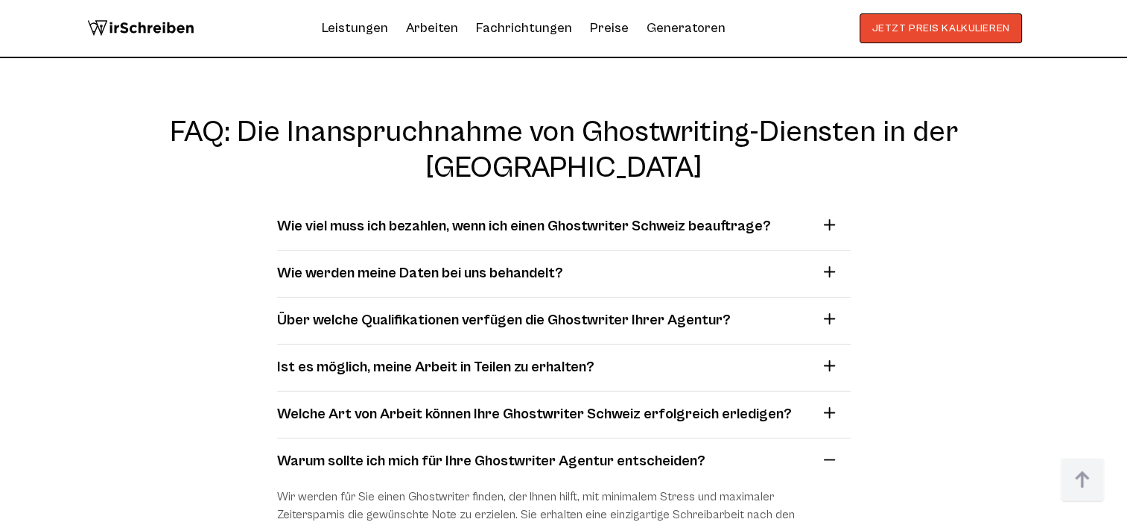
click at [617, 356] on summary "Ist es möglich, meine Arbeit in Teilen zu erhalten?" at bounding box center [558, 367] width 562 height 22
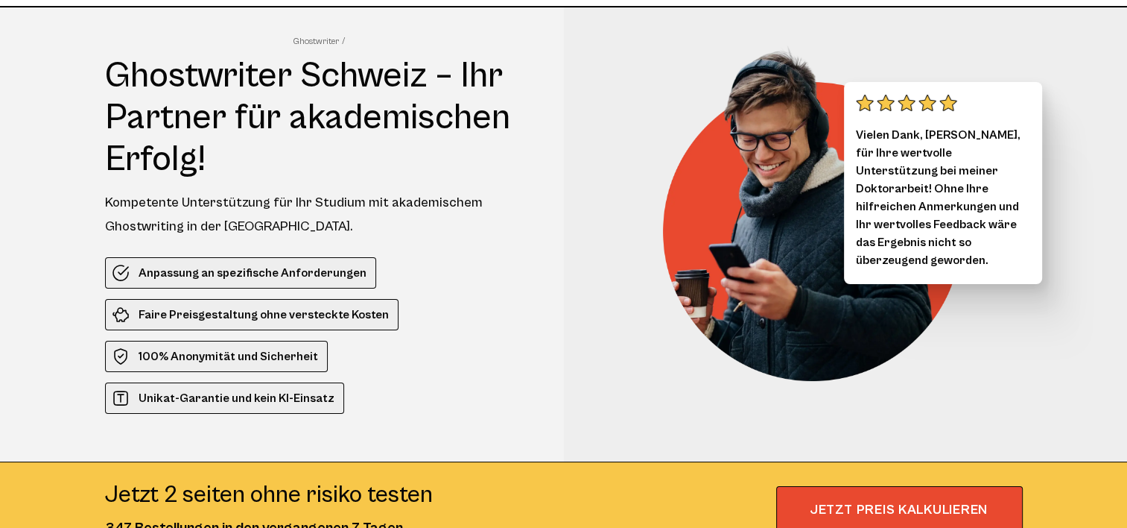
scroll to position [0, 0]
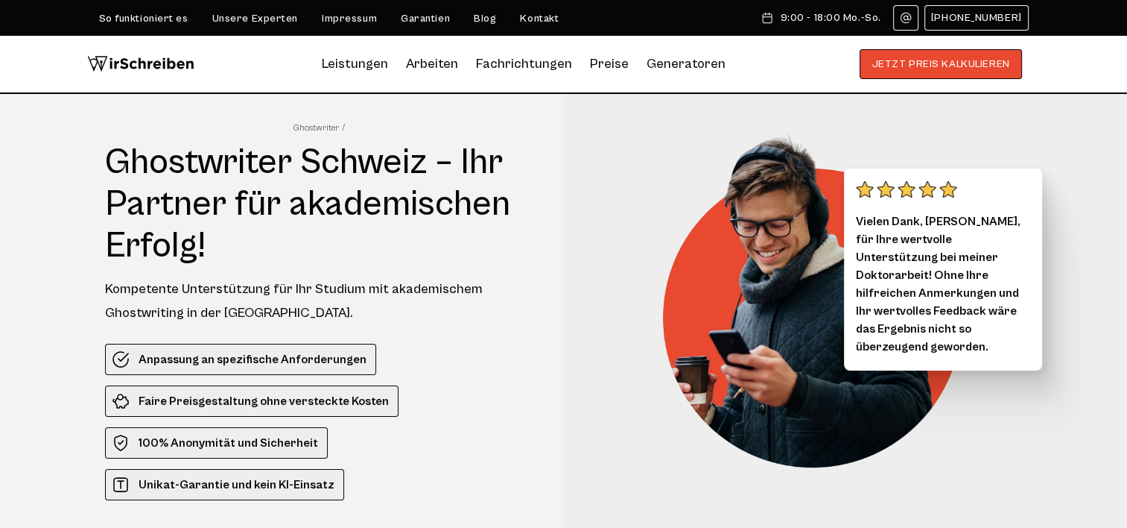
click at [523, 18] on link "Kontakt" at bounding box center [539, 19] width 39 height 12
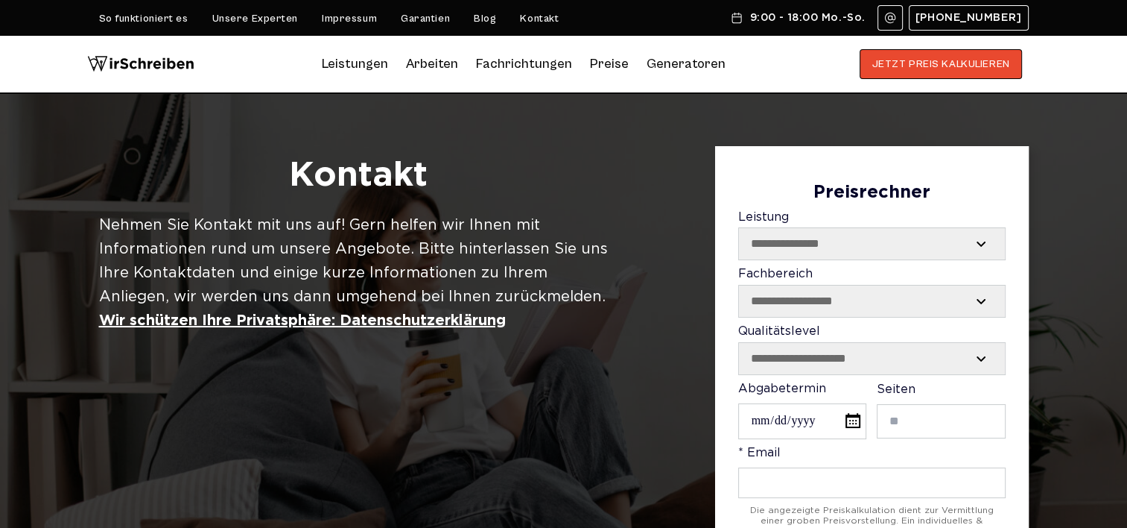
click at [257, 23] on link "Unsere Experten" at bounding box center [255, 19] width 86 height 12
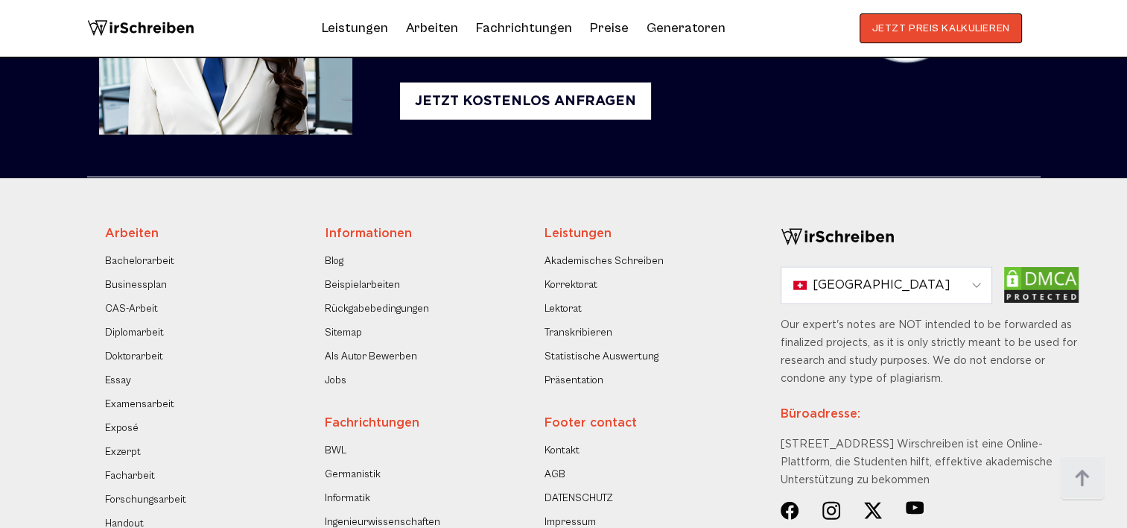
scroll to position [3510, 0]
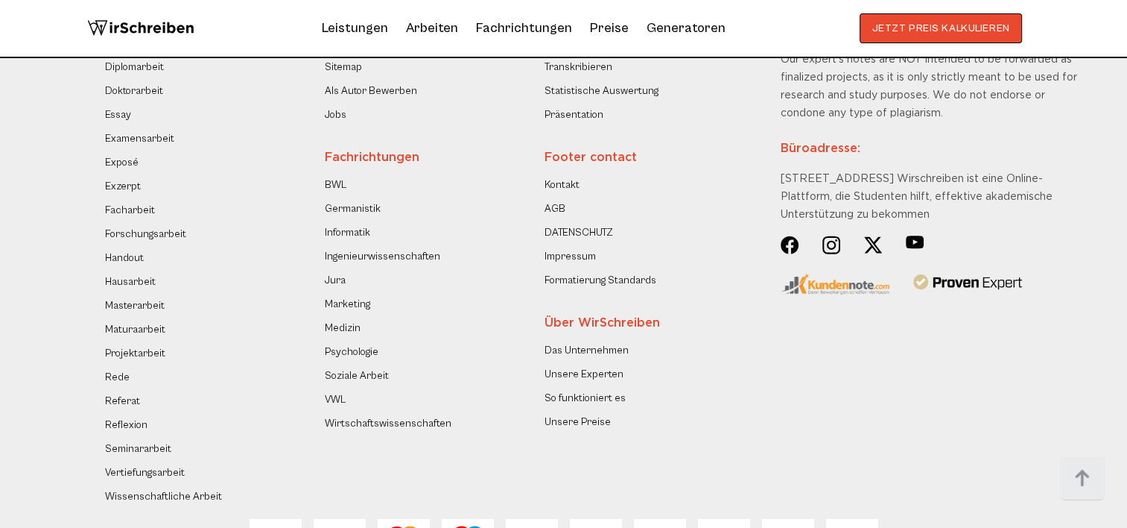
click at [594, 399] on link "So funktioniert es" at bounding box center [585, 398] width 81 height 18
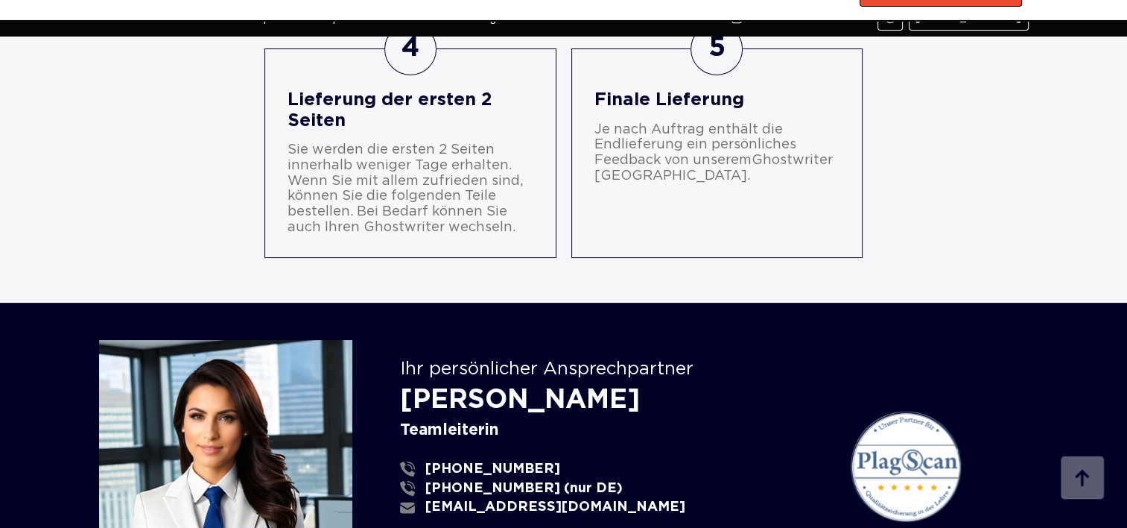
scroll to position [1192, 0]
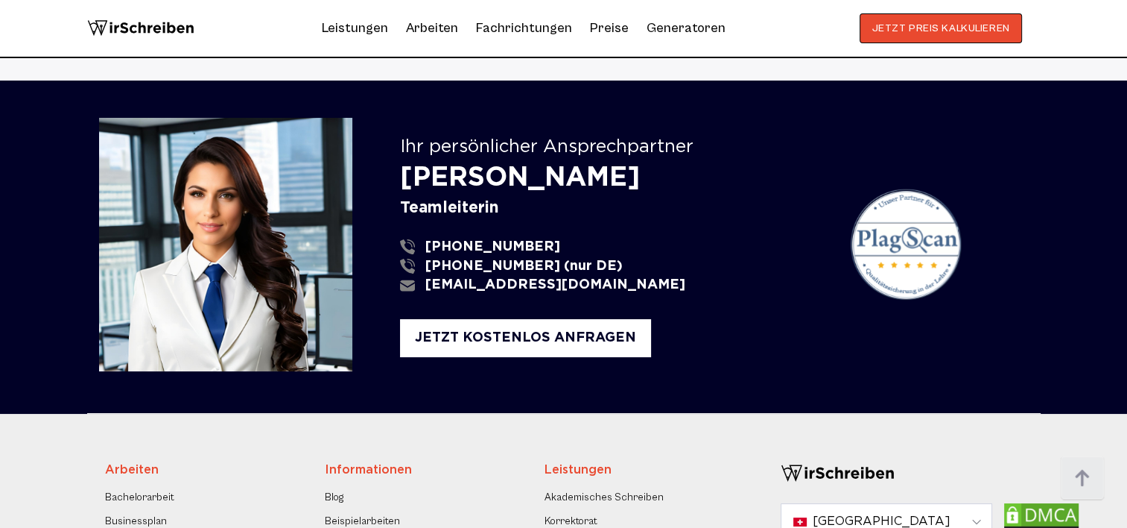
click at [453, 247] on span "[PHONE_NUMBER]" at bounding box center [492, 247] width 135 height 16
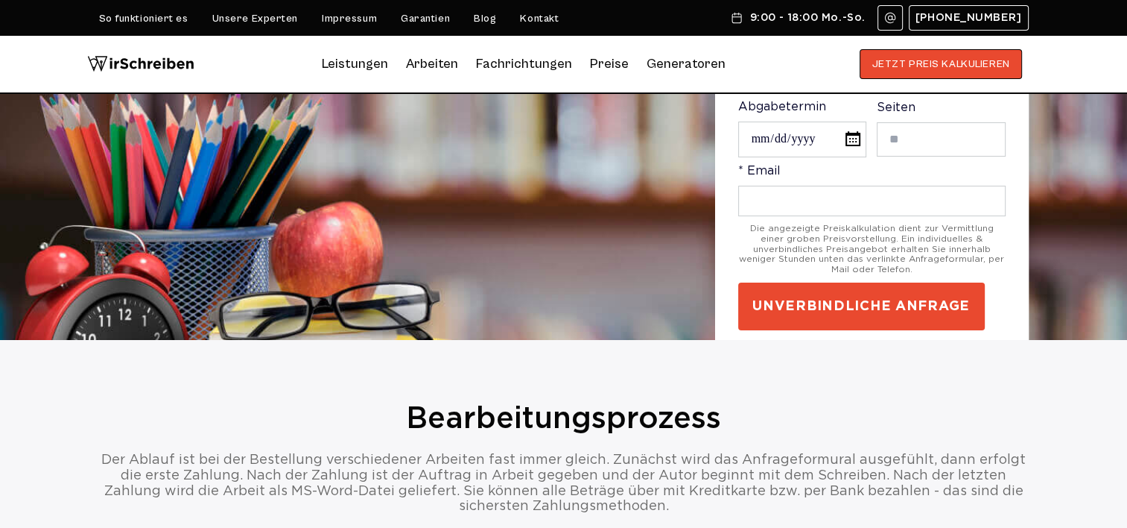
scroll to position [0, 0]
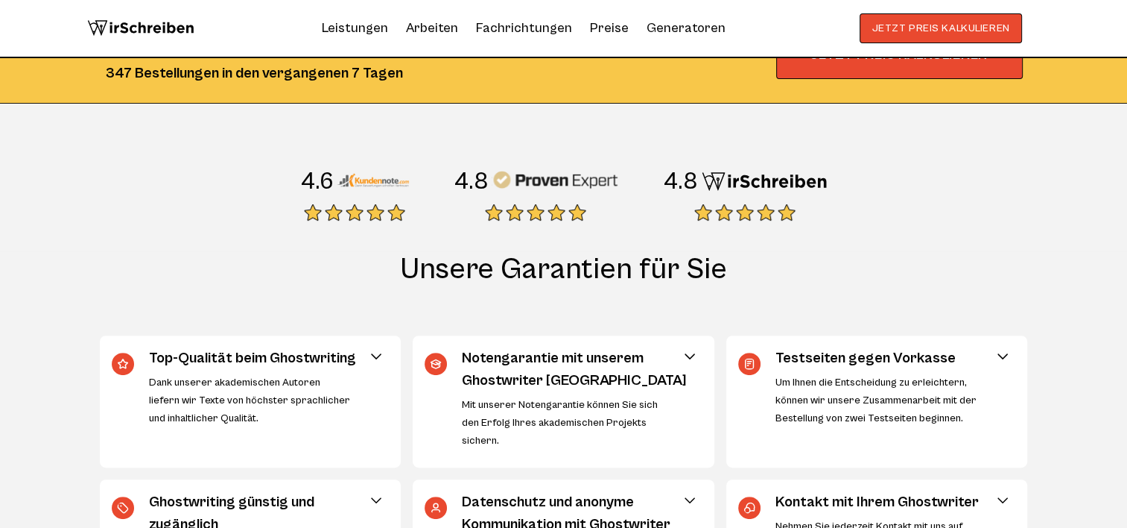
scroll to position [224, 0]
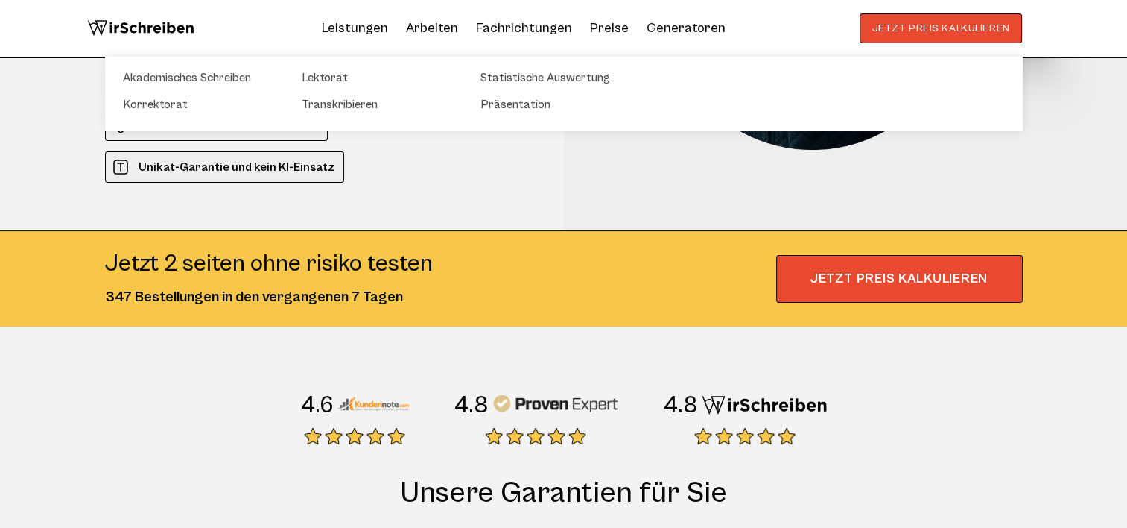
click at [369, 24] on link "Leistungen" at bounding box center [355, 28] width 66 height 24
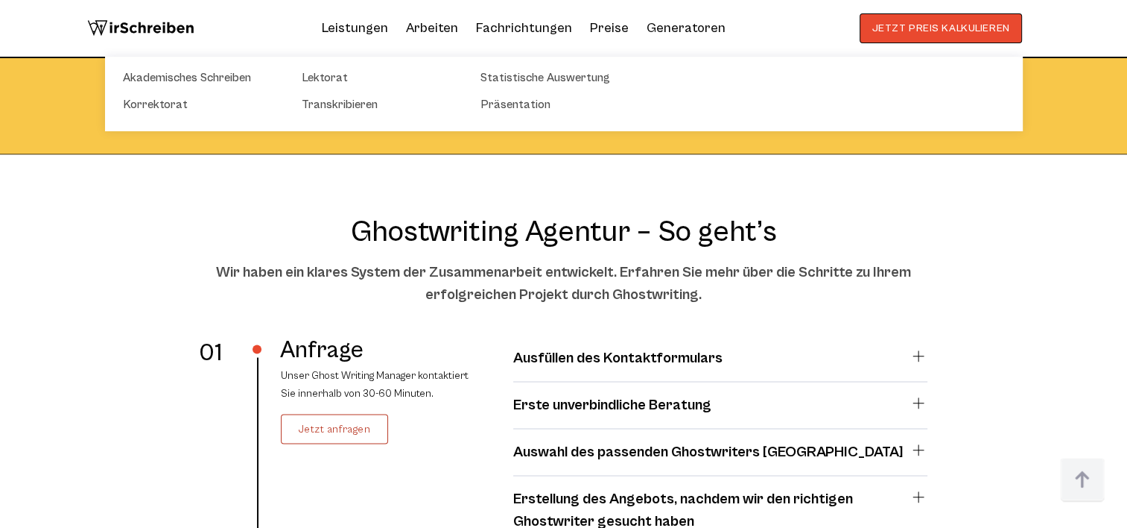
scroll to position [2668, 0]
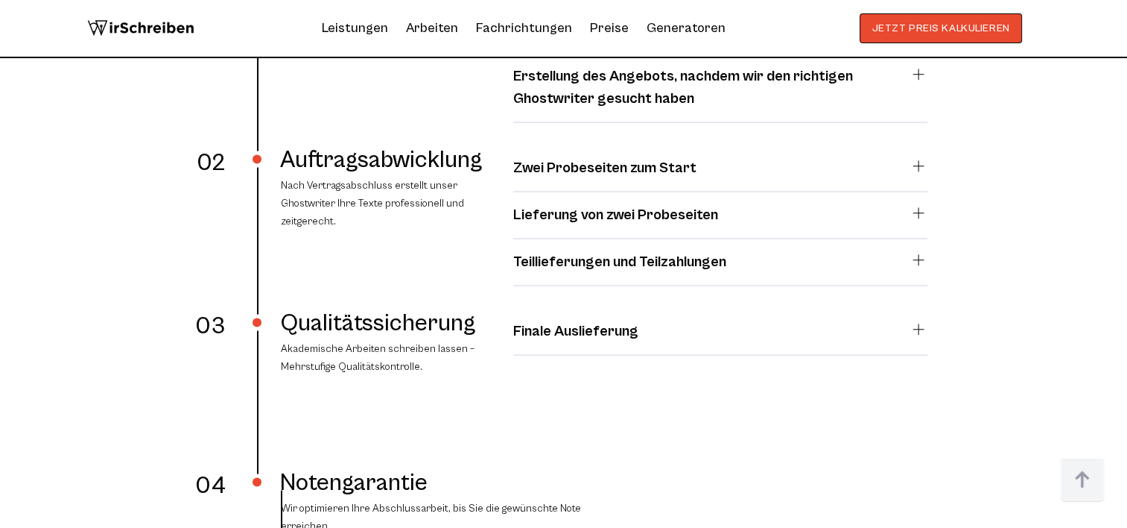
scroll to position [2966, 0]
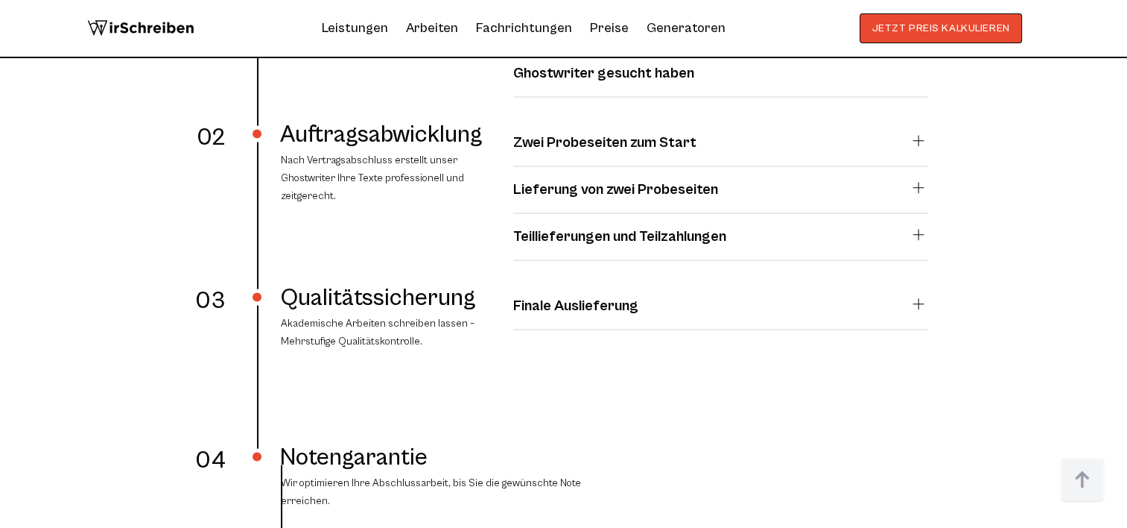
click at [915, 139] on summary "Zwei Probeseiten zum Start" at bounding box center [720, 143] width 414 height 22
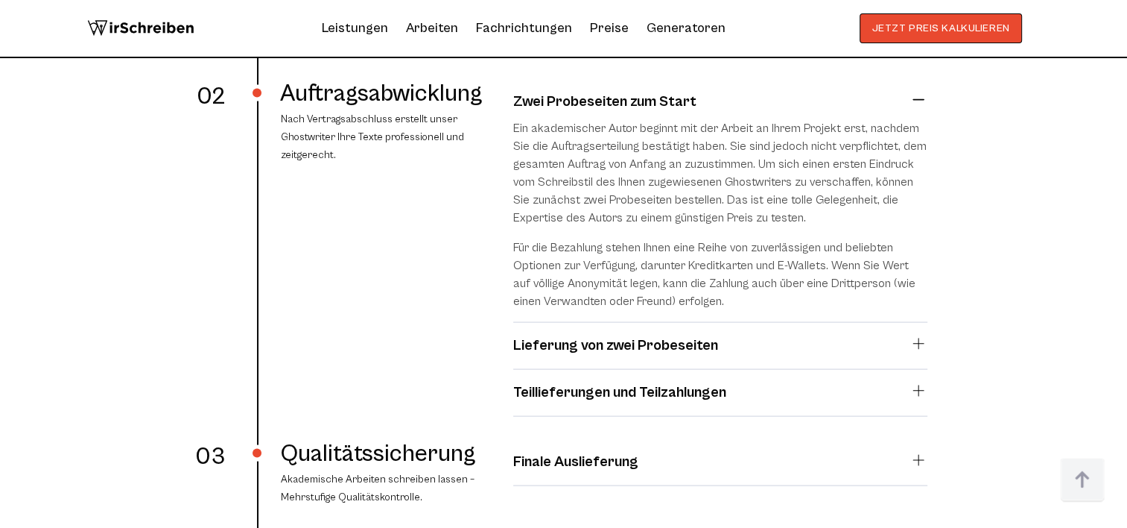
scroll to position [3115, 0]
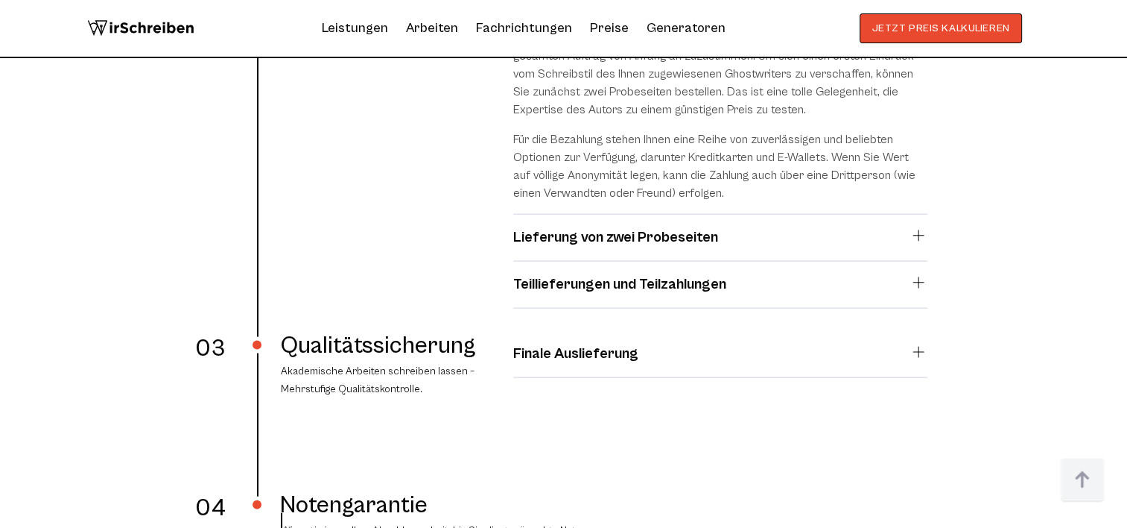
click at [725, 230] on summary "Lieferung von zwei Probeseiten" at bounding box center [720, 238] width 414 height 22
